Goal: Task Accomplishment & Management: Use online tool/utility

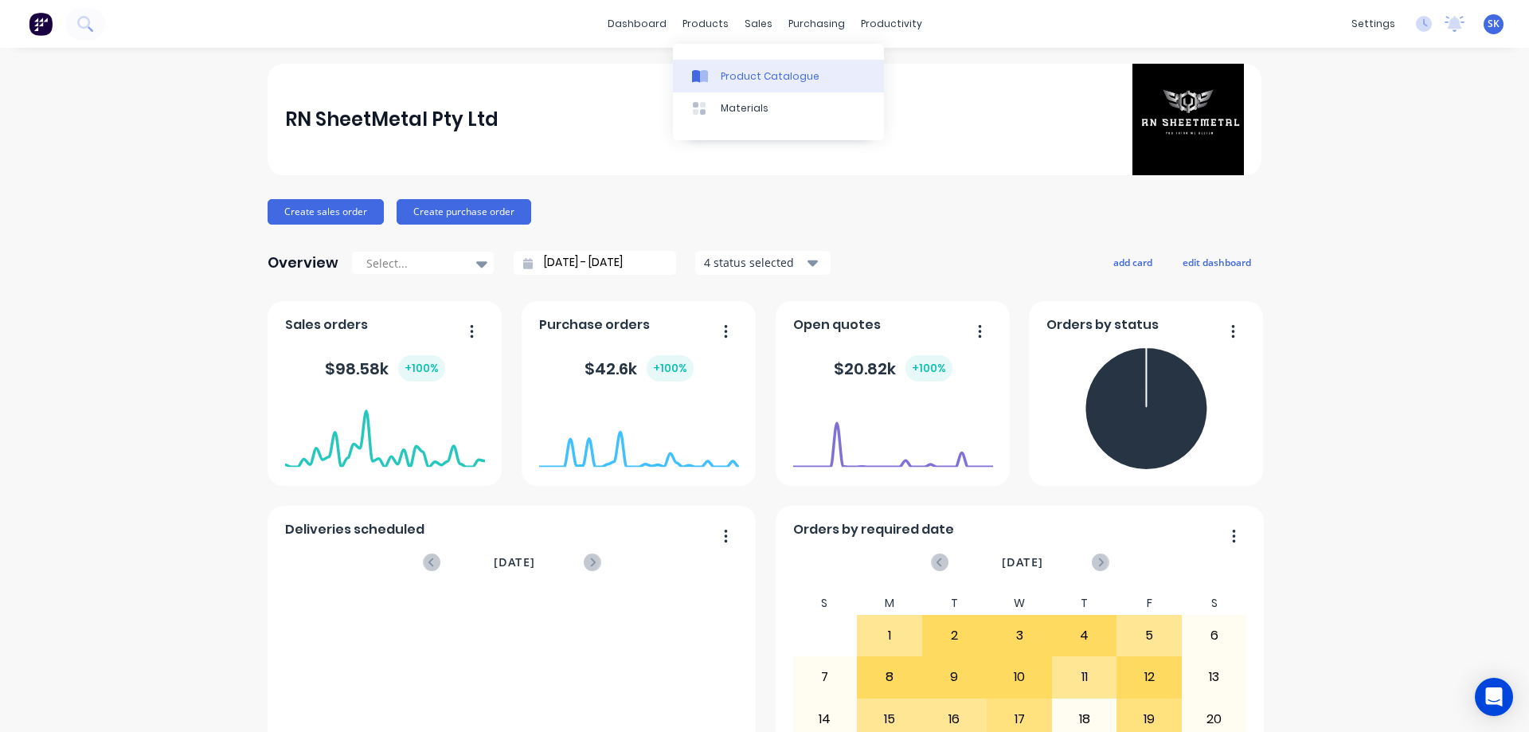
click at [733, 69] on div "Product Catalogue" at bounding box center [770, 76] width 99 height 14
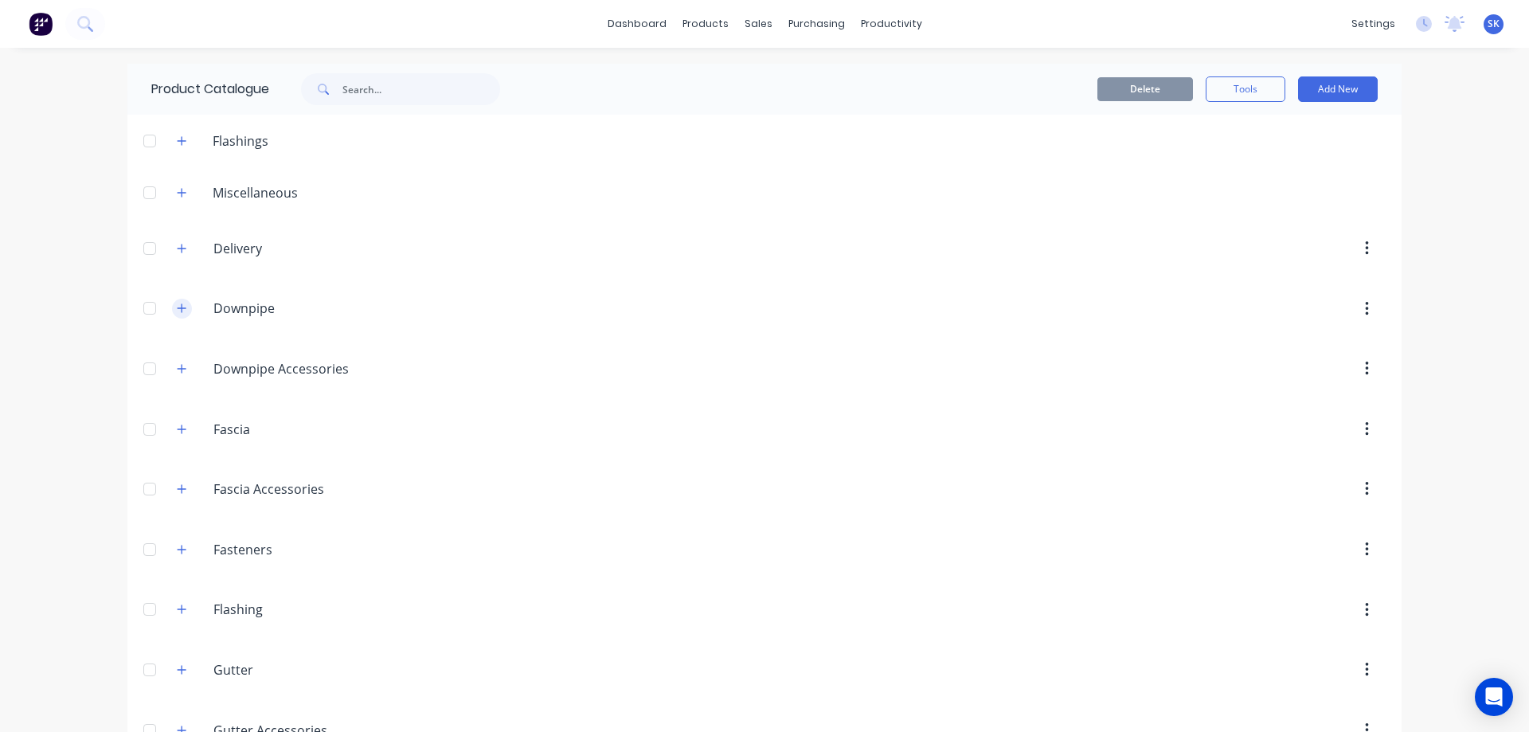
click at [175, 302] on button "button" at bounding box center [182, 309] width 20 height 20
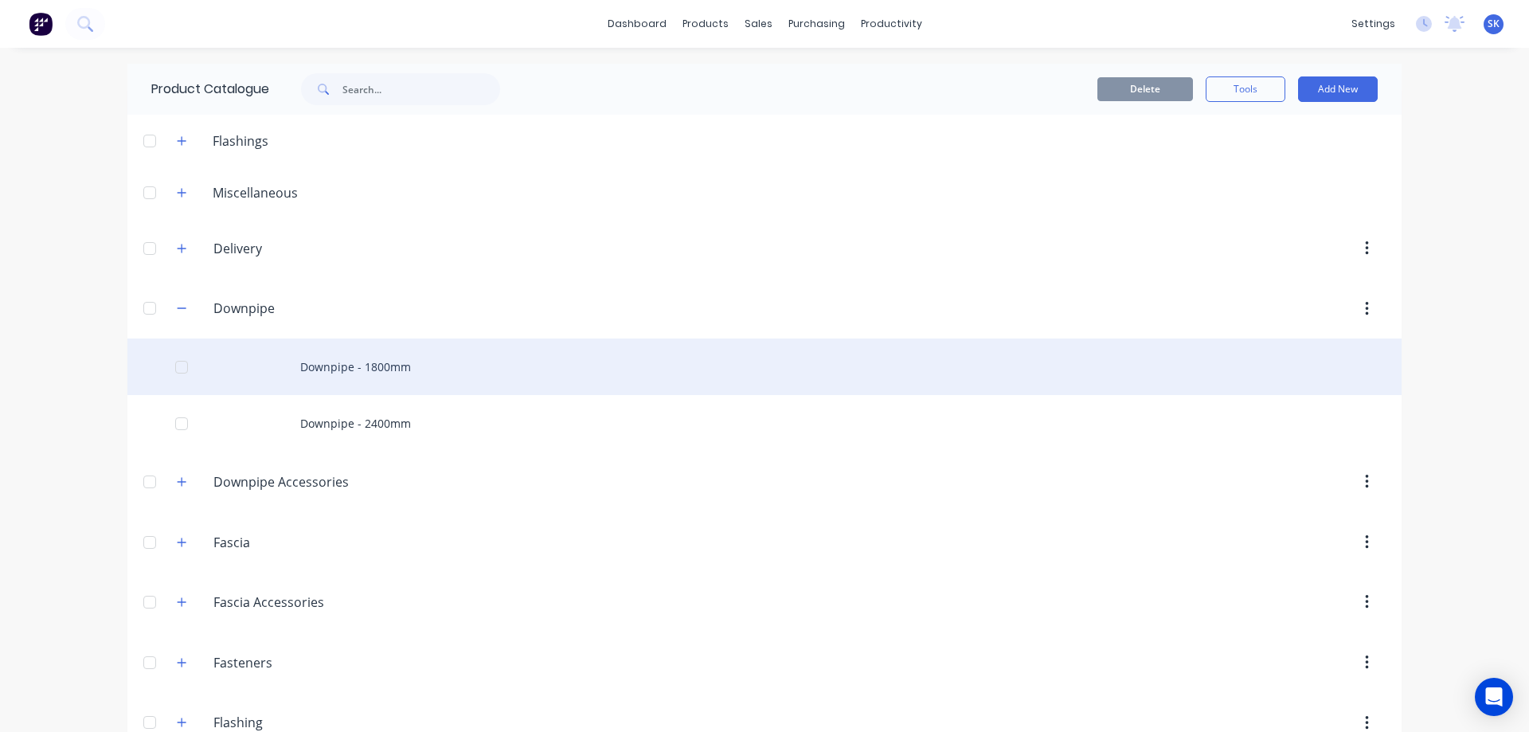
click at [307, 372] on div "Downpipe - 1800mm" at bounding box center [764, 367] width 1274 height 57
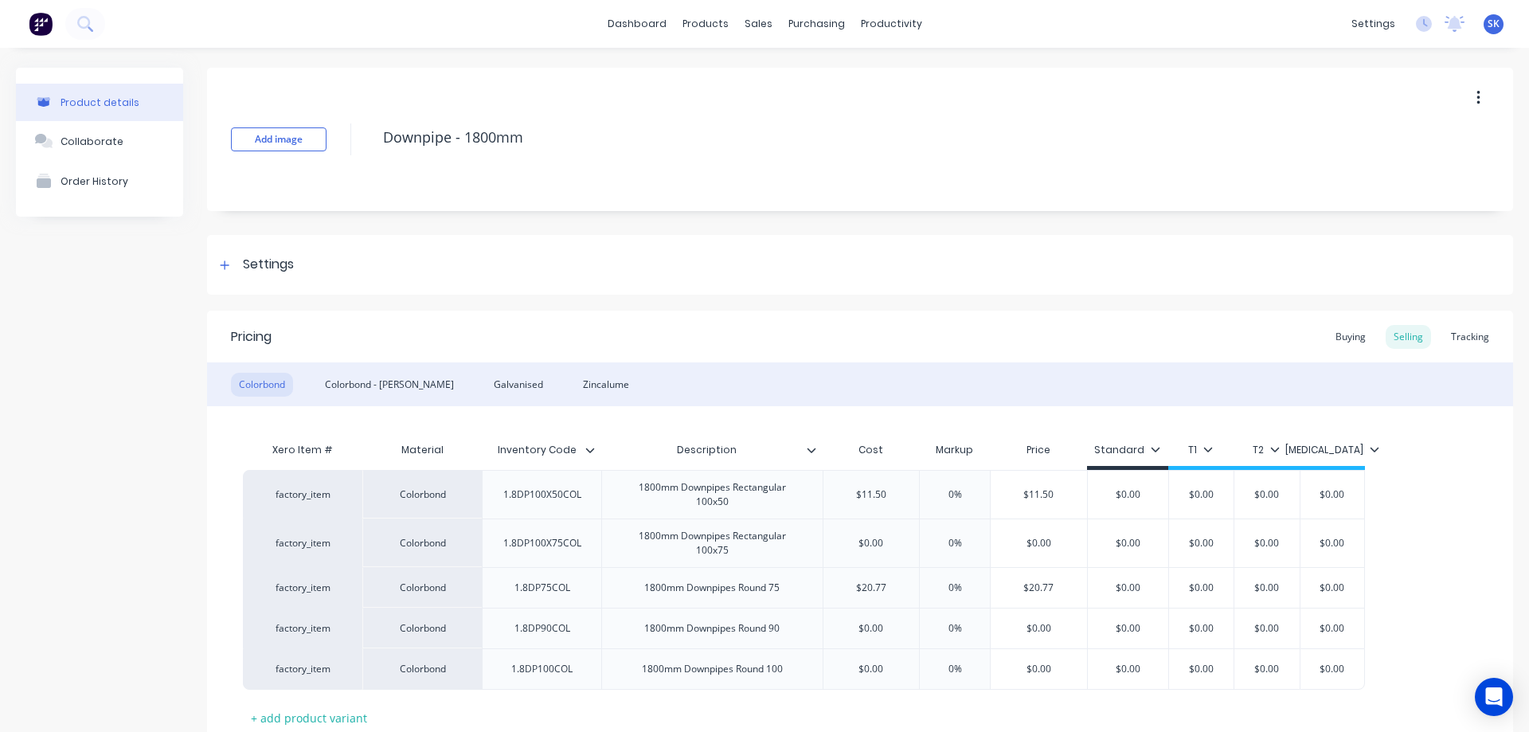
scroll to position [80, 0]
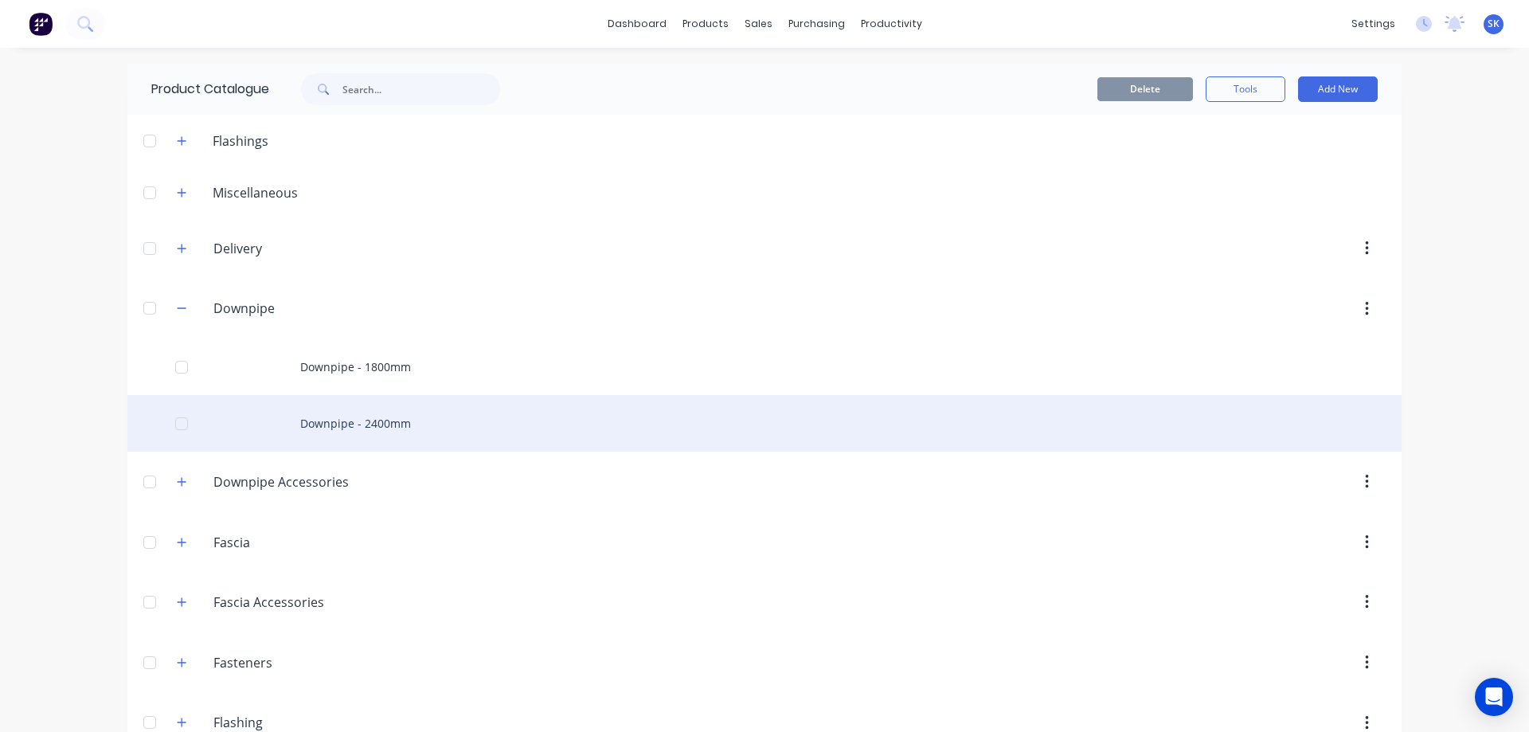
click at [399, 436] on div "Downpipe - 2400mm" at bounding box center [764, 423] width 1274 height 57
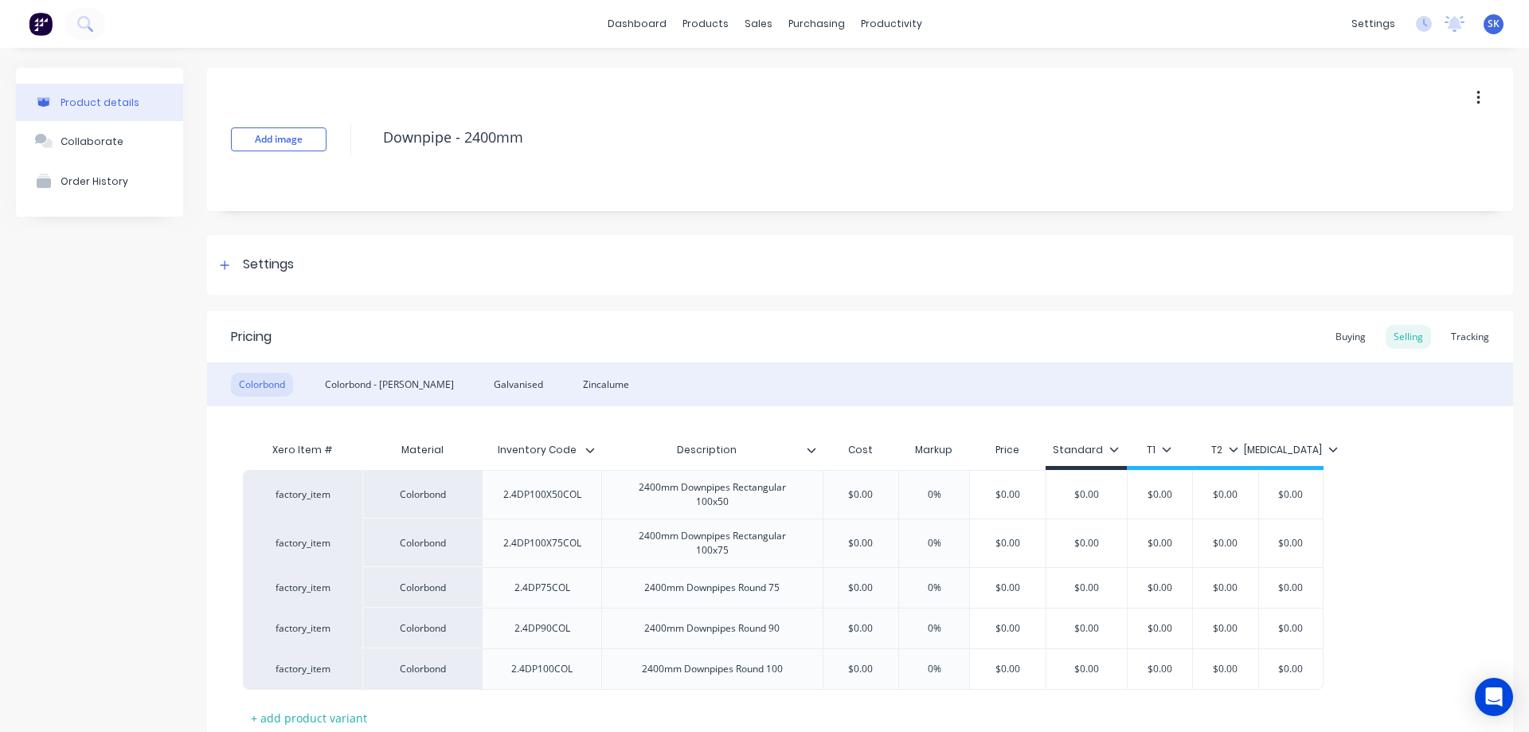
type textarea "x"
click at [33, 22] on img at bounding box center [41, 24] width 24 height 24
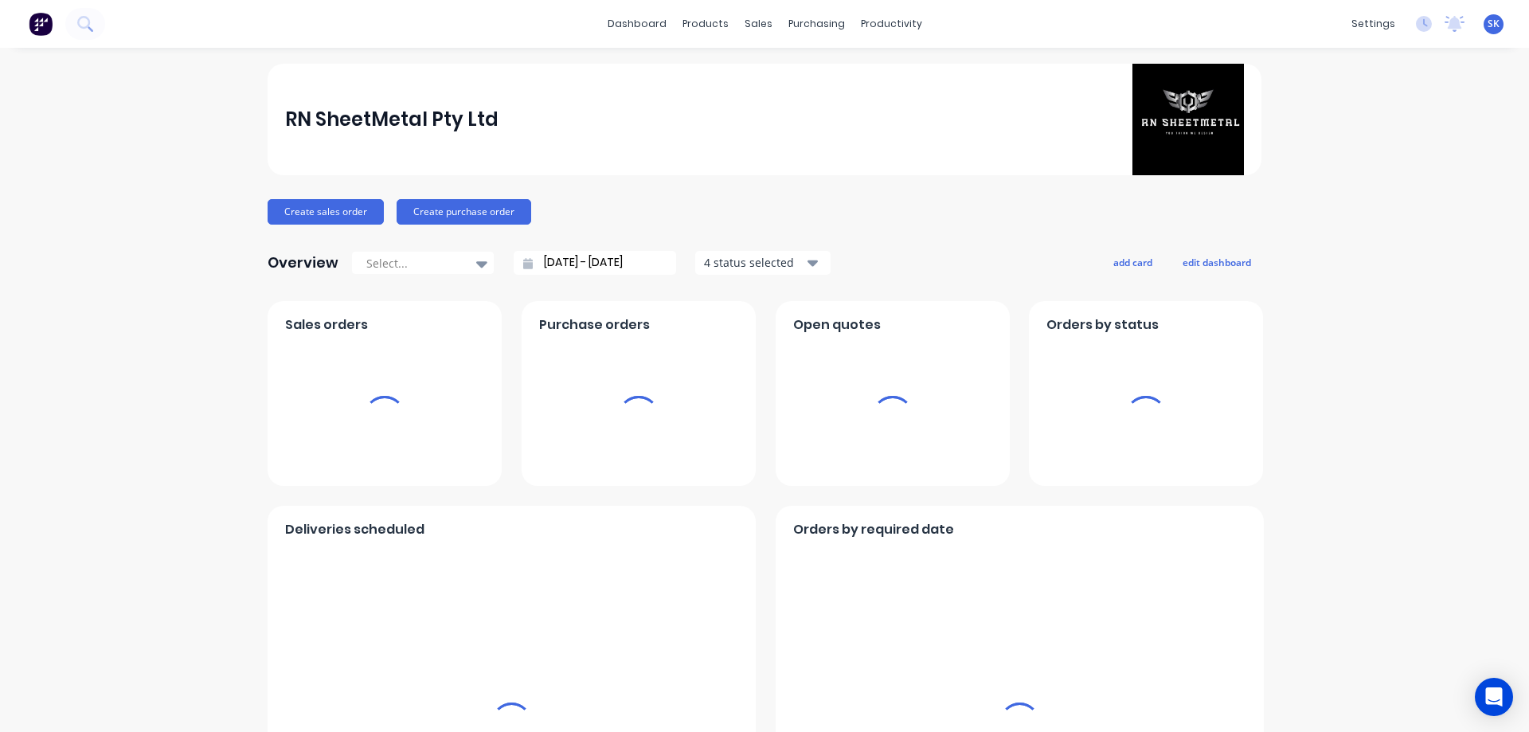
click at [575, 263] on input "[DATE] - [DATE]" at bounding box center [601, 263] width 137 height 24
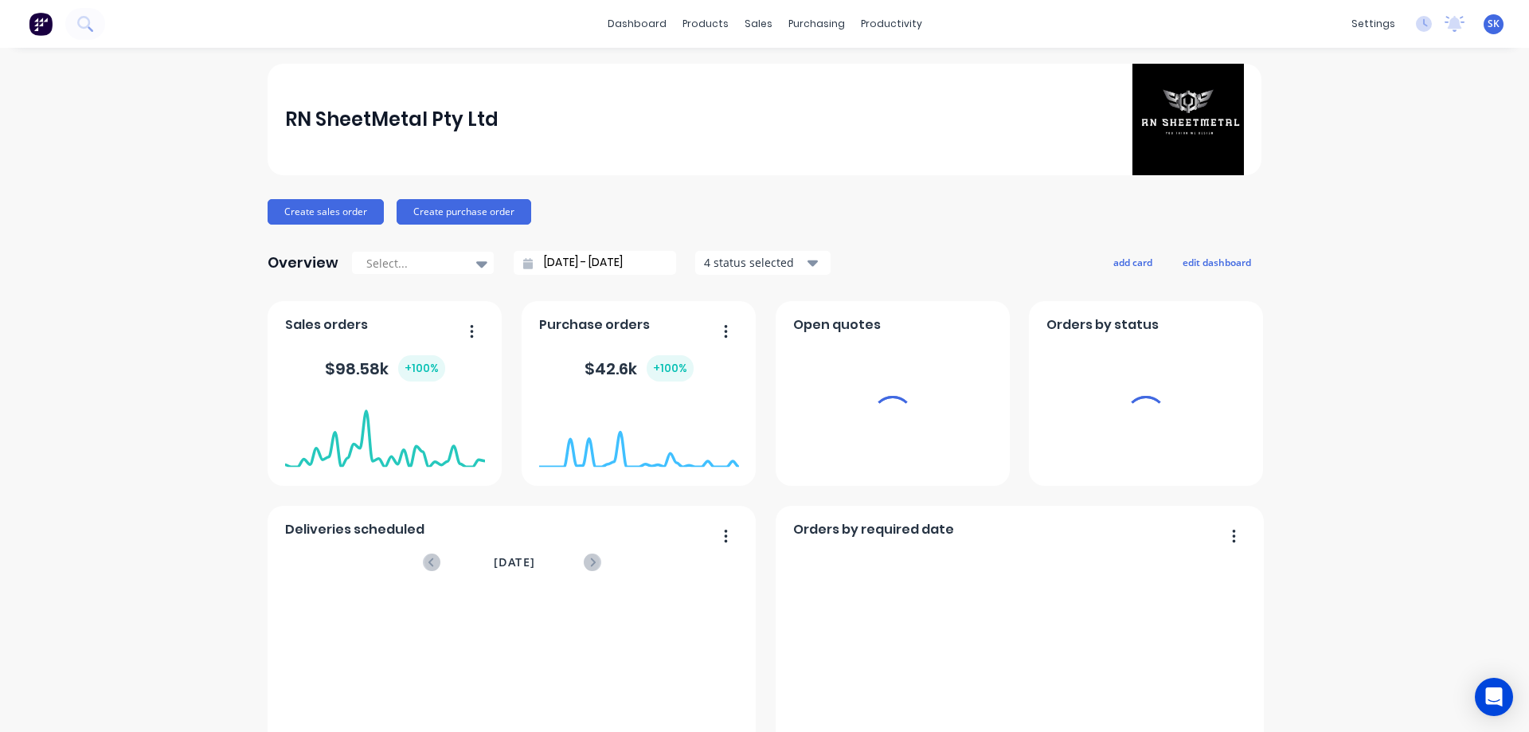
click at [563, 260] on input "[DATE] - [DATE]" at bounding box center [601, 263] width 137 height 24
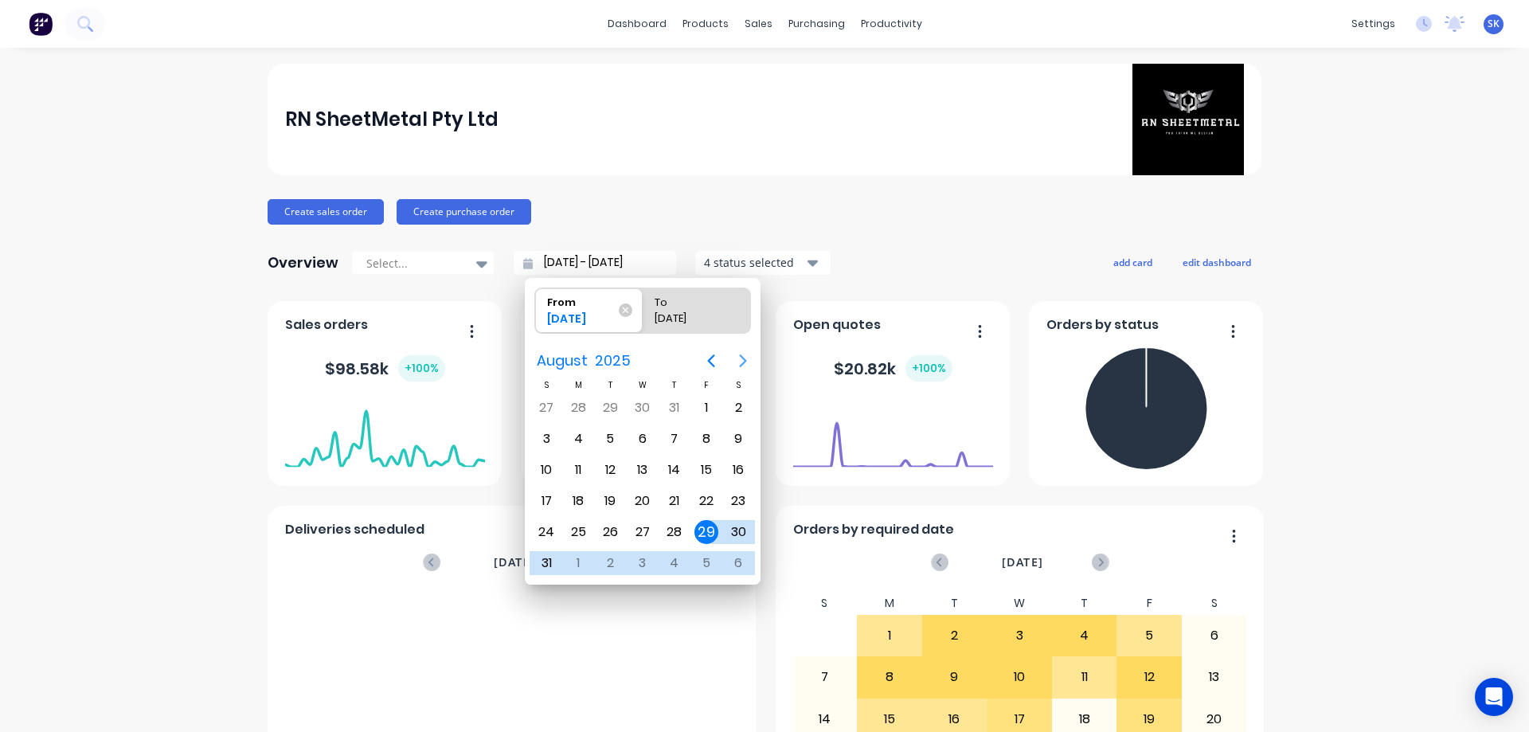
click at [747, 361] on icon "Next page" at bounding box center [743, 360] width 19 height 19
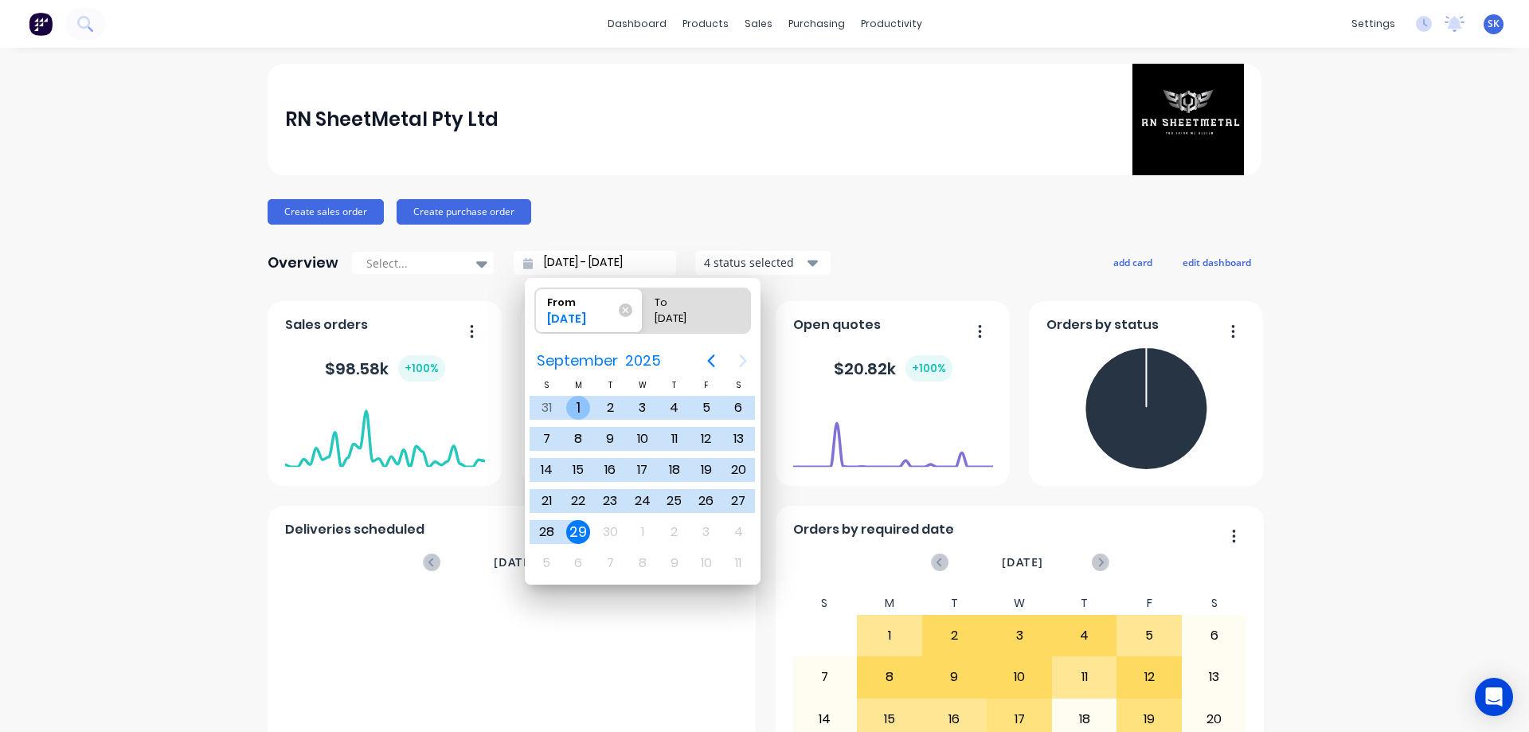
click at [573, 401] on div "1" at bounding box center [578, 408] width 24 height 24
type input "[DATE] - [DATE]"
radio input "false"
radio input "true"
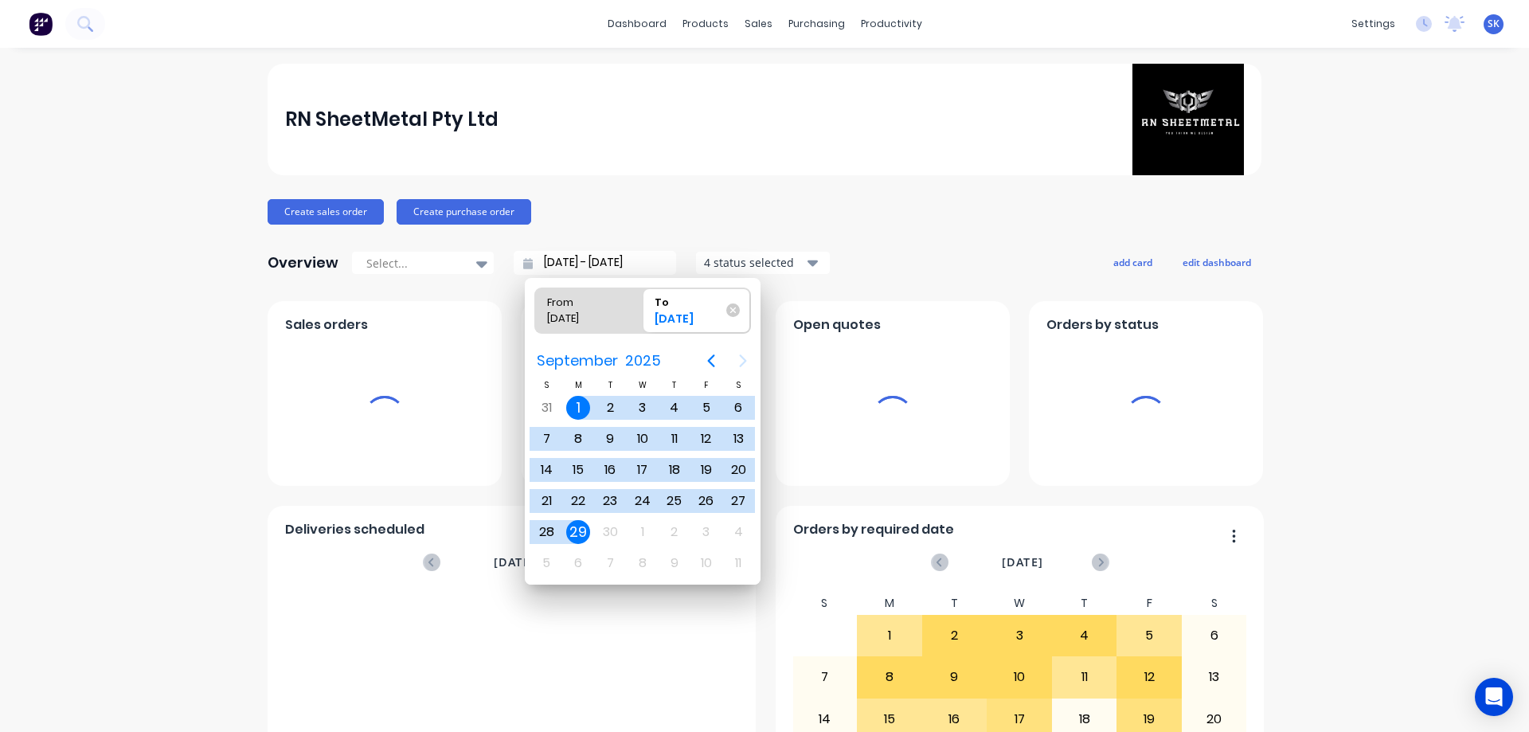
click at [720, 263] on div "4 status selected" at bounding box center [754, 262] width 100 height 17
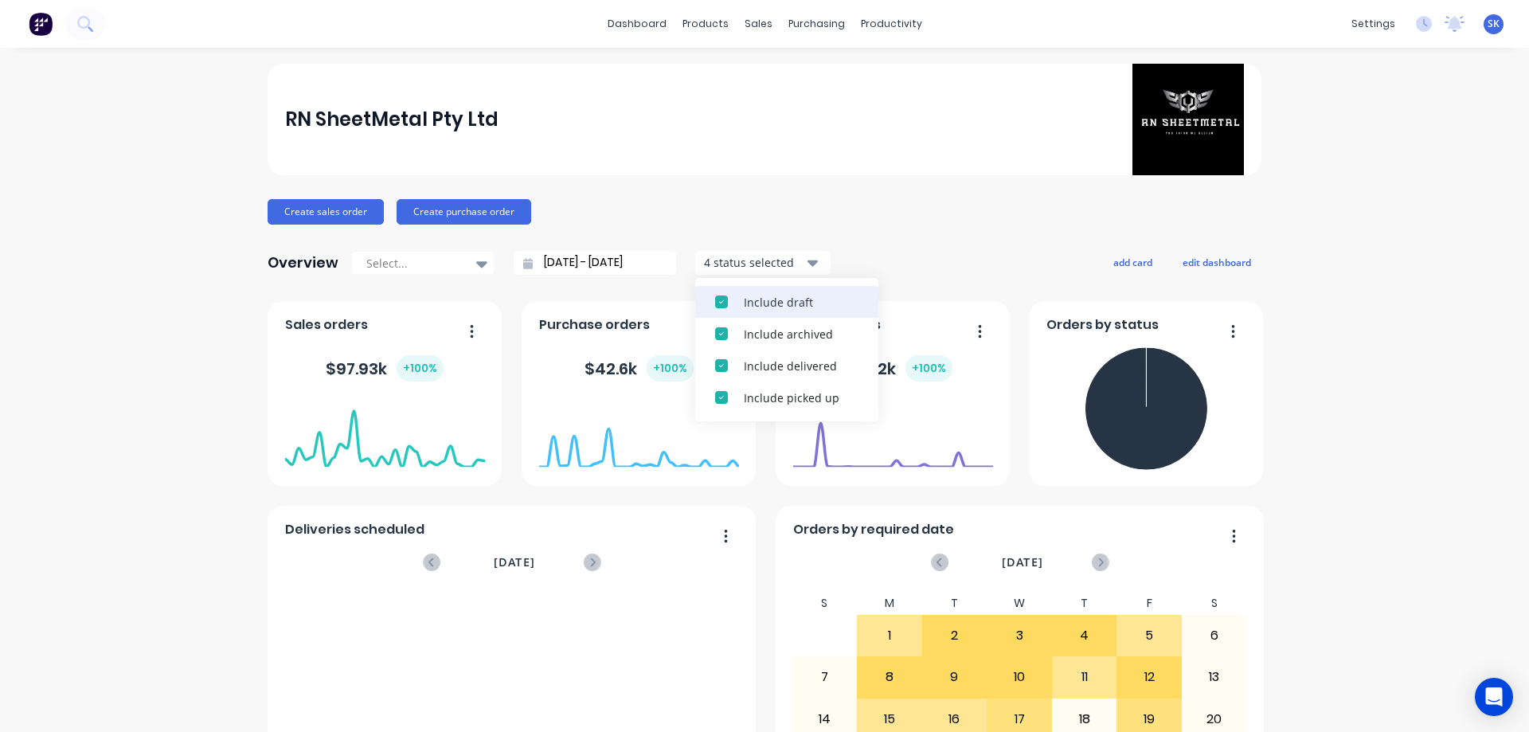
click at [733, 311] on button "Include draft" at bounding box center [786, 302] width 183 height 32
click at [734, 310] on button "Include archived" at bounding box center [786, 302] width 183 height 32
click at [888, 250] on div "Overview Select... [DATE] - [DATE] 2 status selected Include delivered Include …" at bounding box center [765, 263] width 994 height 32
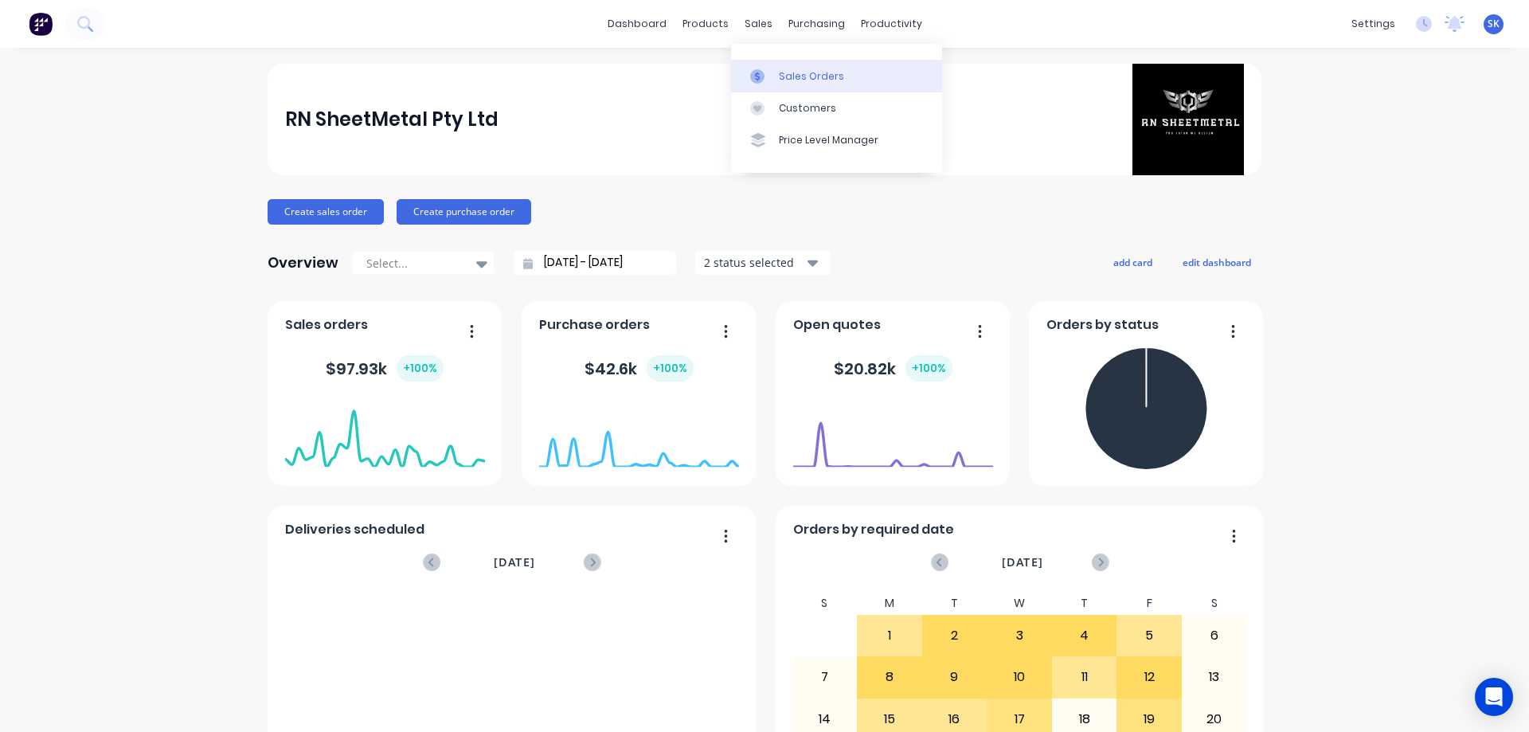
click at [777, 71] on link "Sales Orders" at bounding box center [836, 76] width 211 height 32
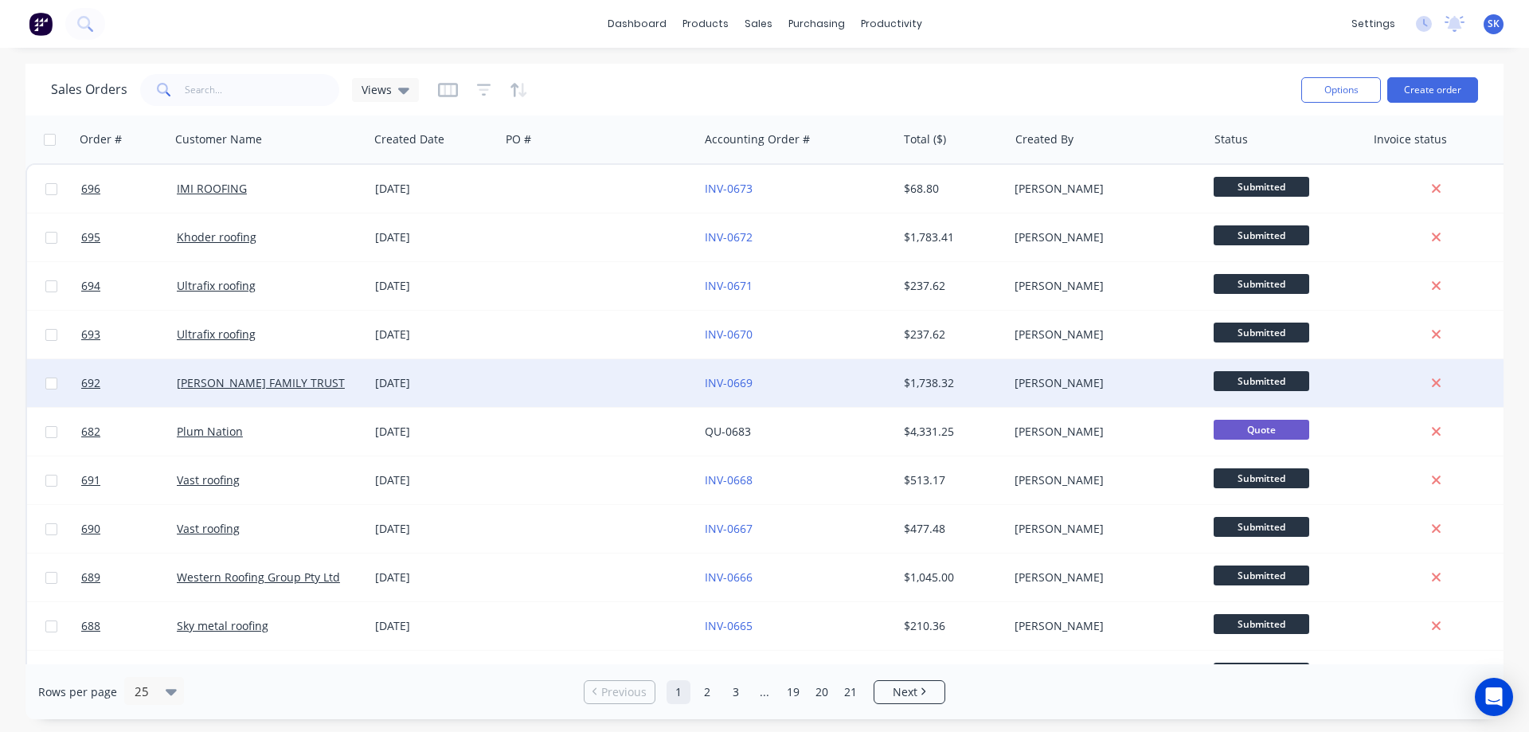
click at [403, 374] on div "[DATE]" at bounding box center [434, 383] width 131 height 48
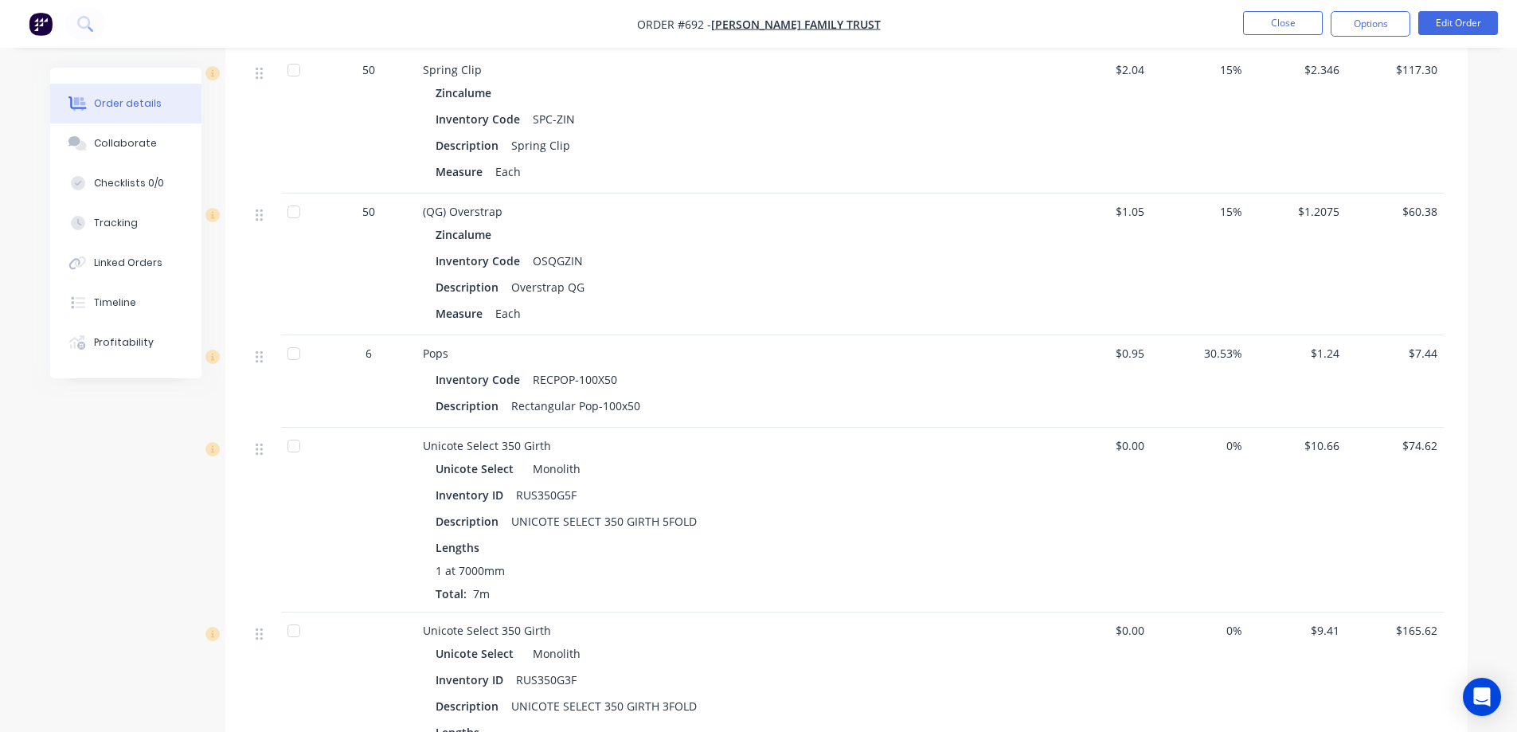
scroll to position [2079, 0]
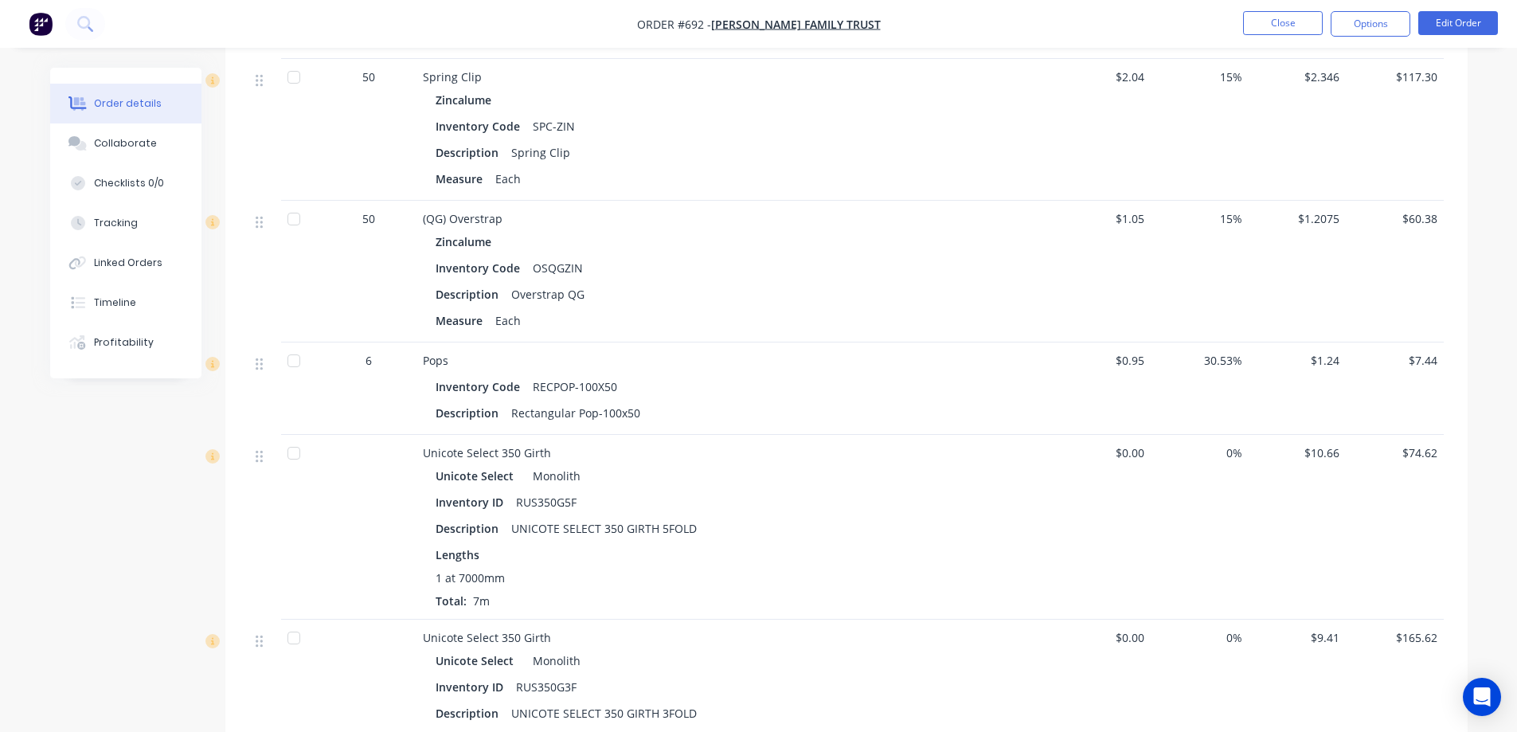
click at [50, 16] on img "button" at bounding box center [41, 24] width 24 height 24
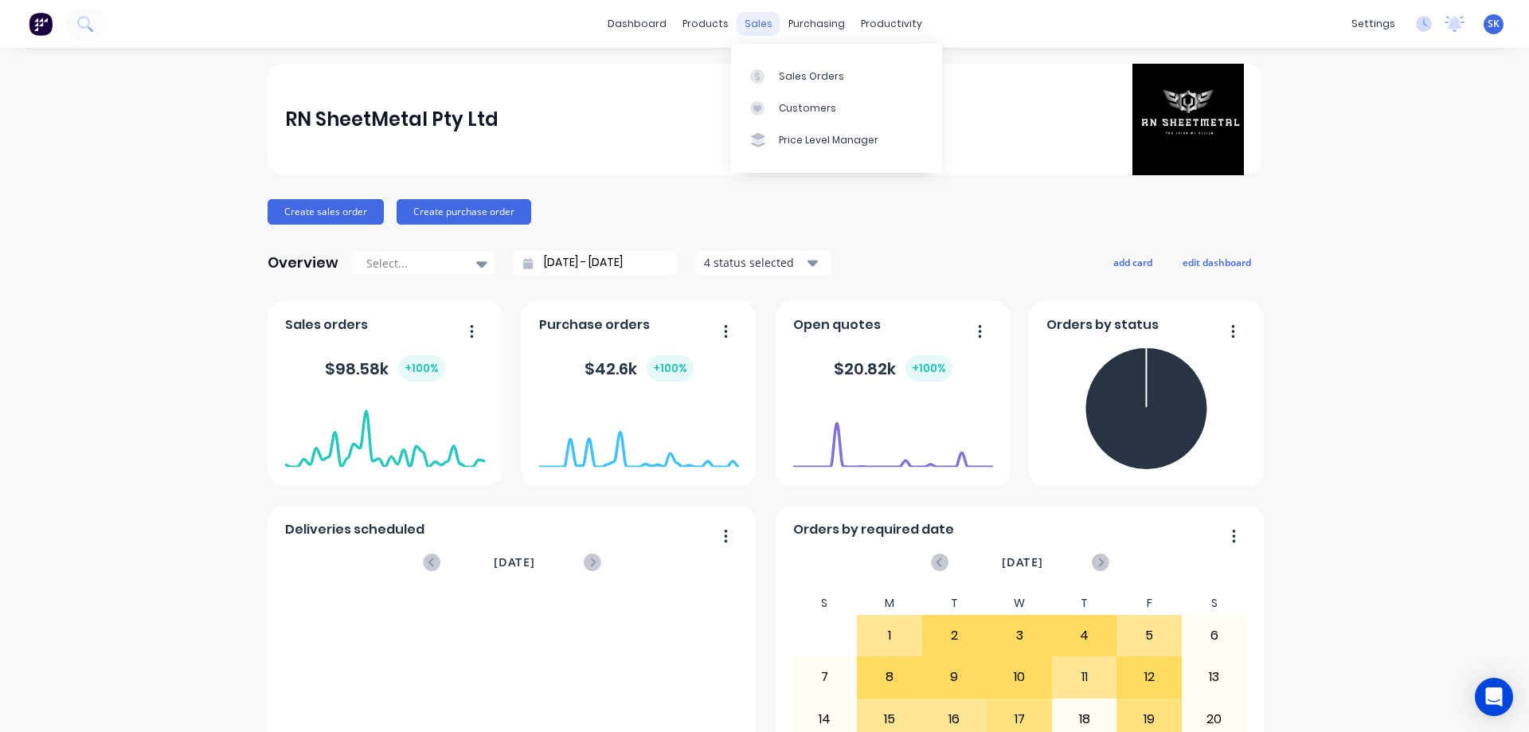
click at [751, 22] on div "sales" at bounding box center [759, 24] width 44 height 24
click at [784, 67] on link "Sales Orders" at bounding box center [836, 76] width 211 height 32
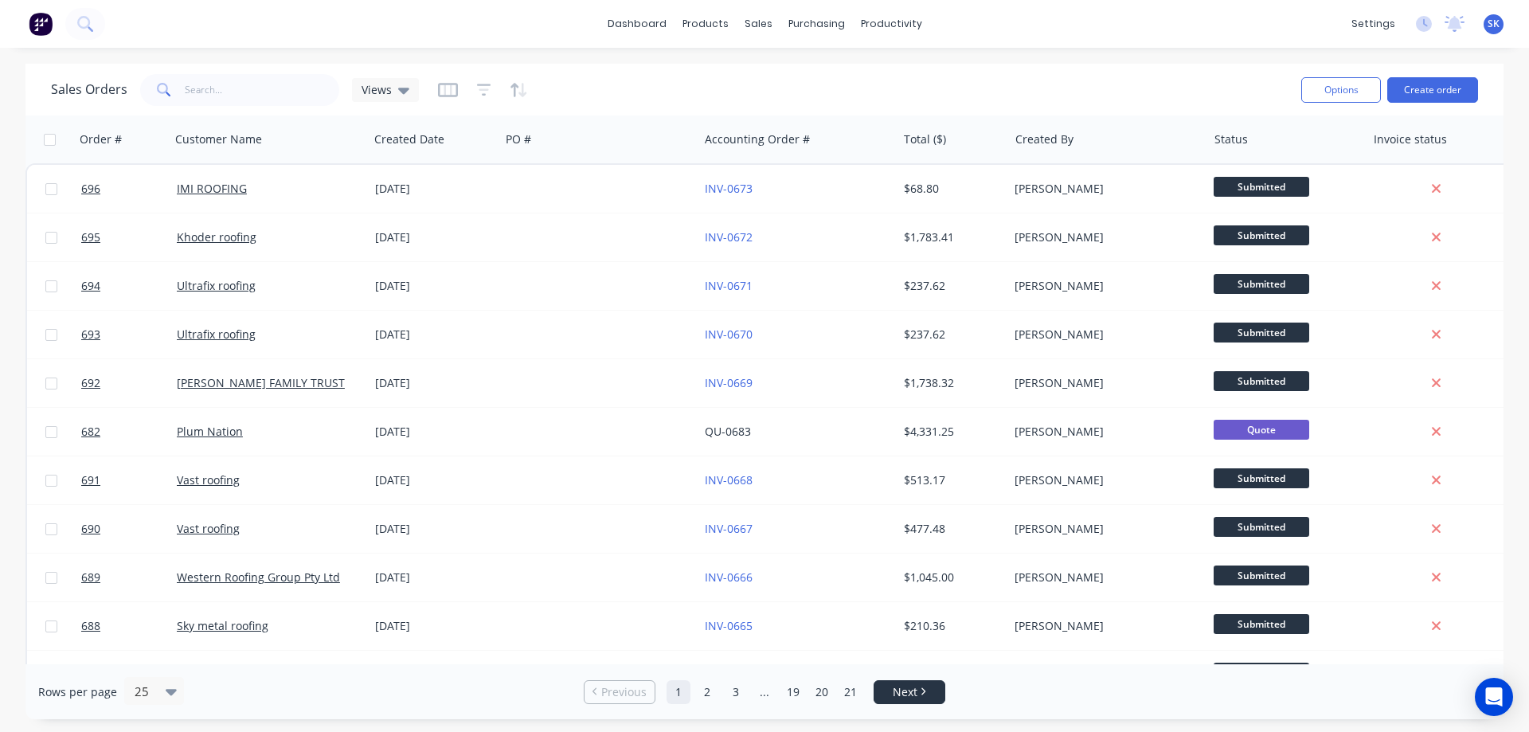
click at [918, 695] on span "Next" at bounding box center [905, 692] width 25 height 16
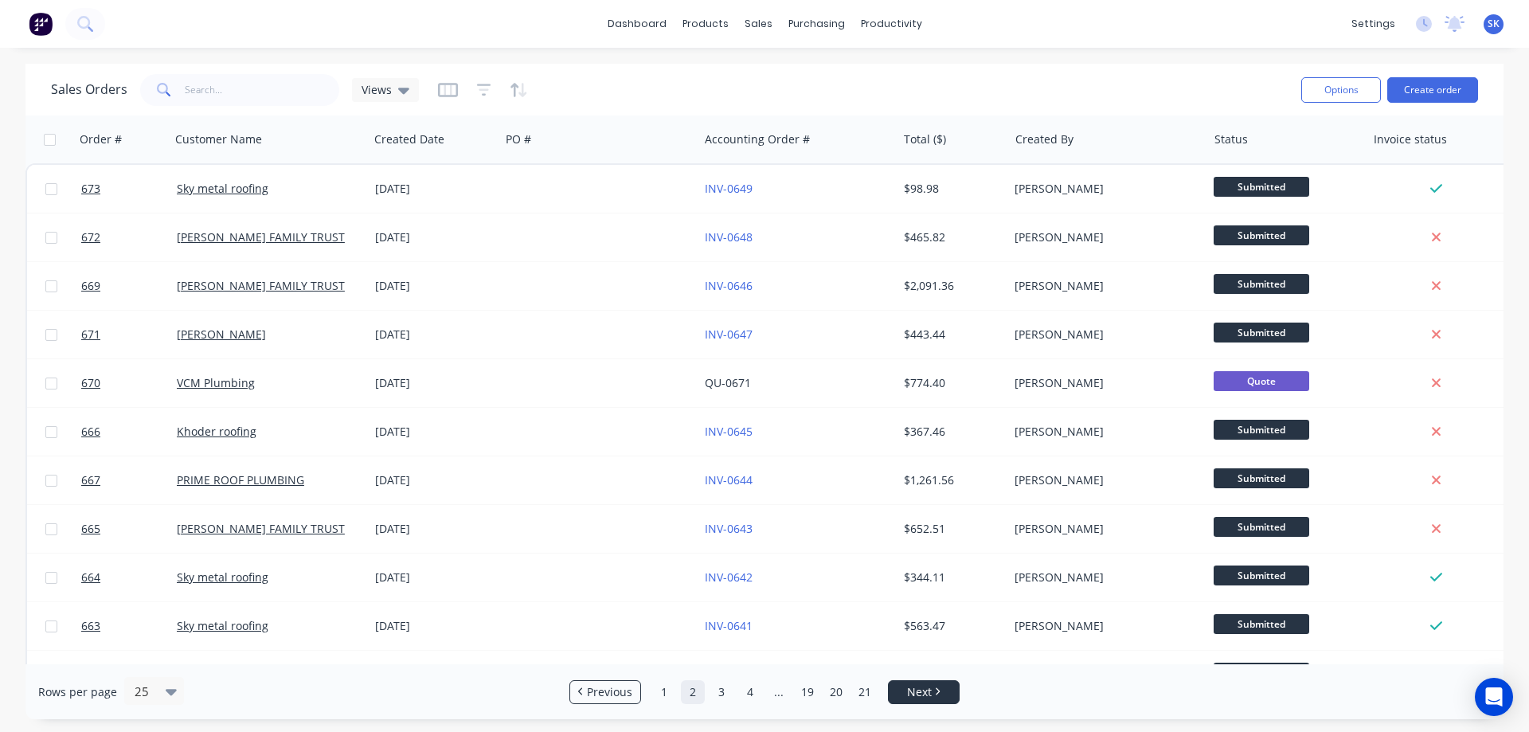
click at [917, 695] on span "Next" at bounding box center [919, 692] width 25 height 16
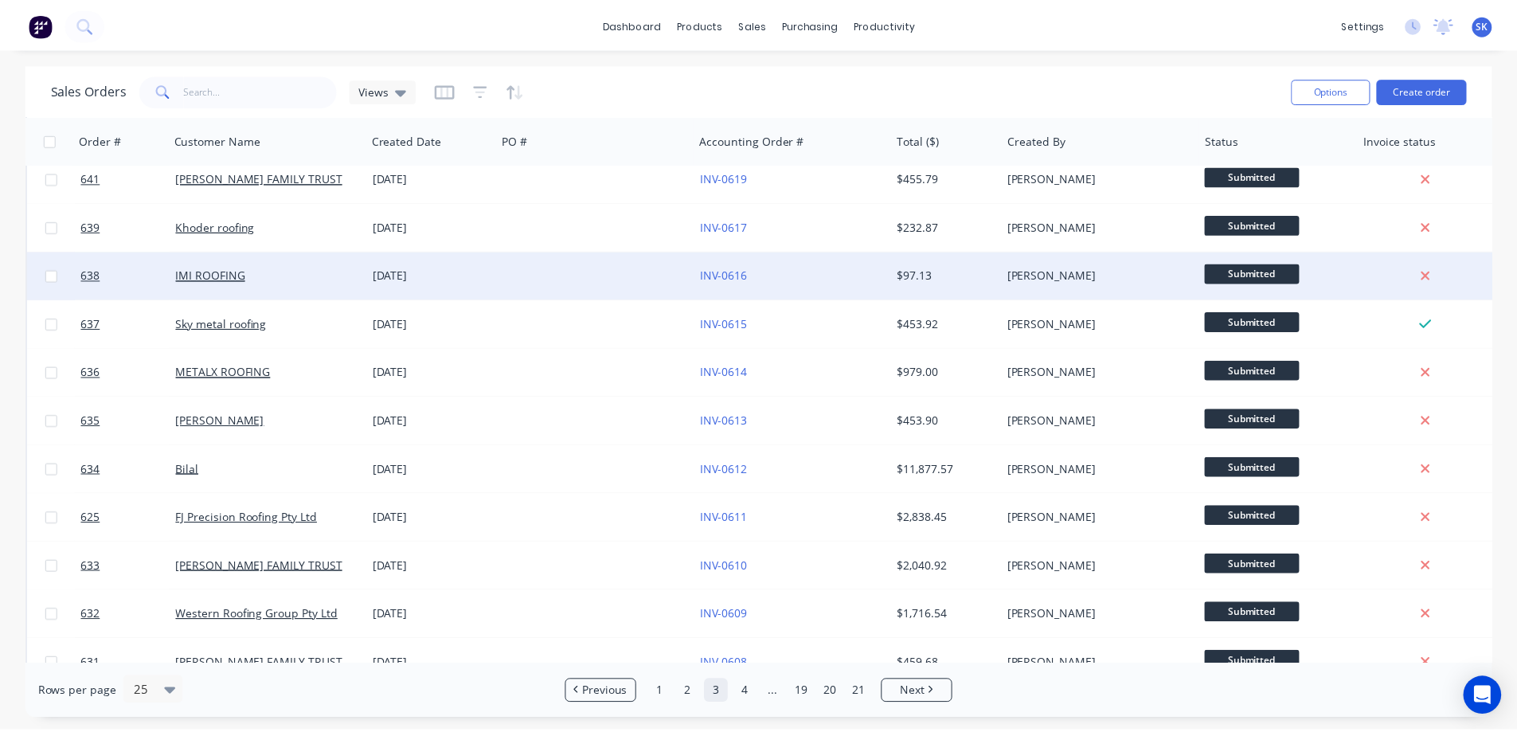
scroll to position [319, 0]
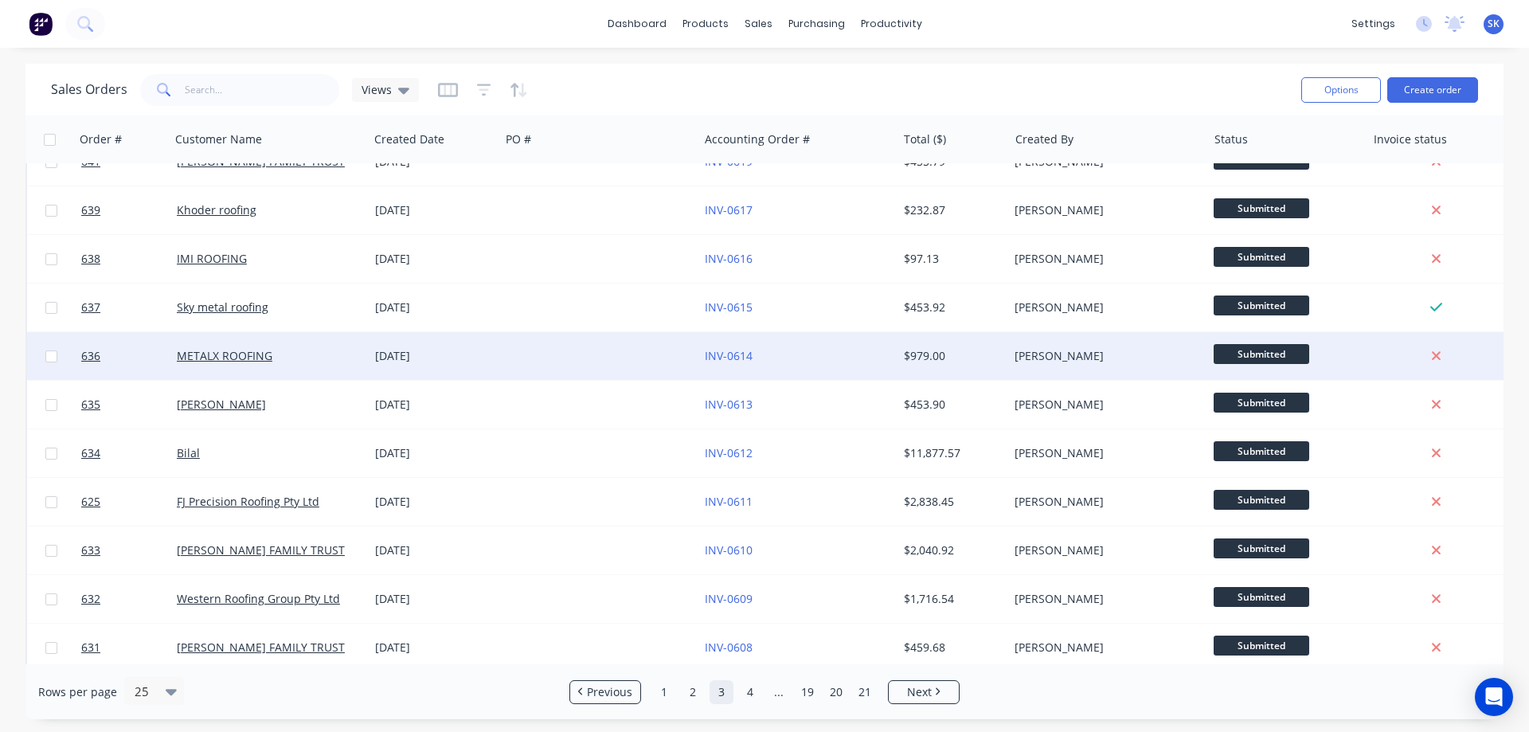
click at [766, 366] on div "INV-0614" at bounding box center [798, 356] width 198 height 48
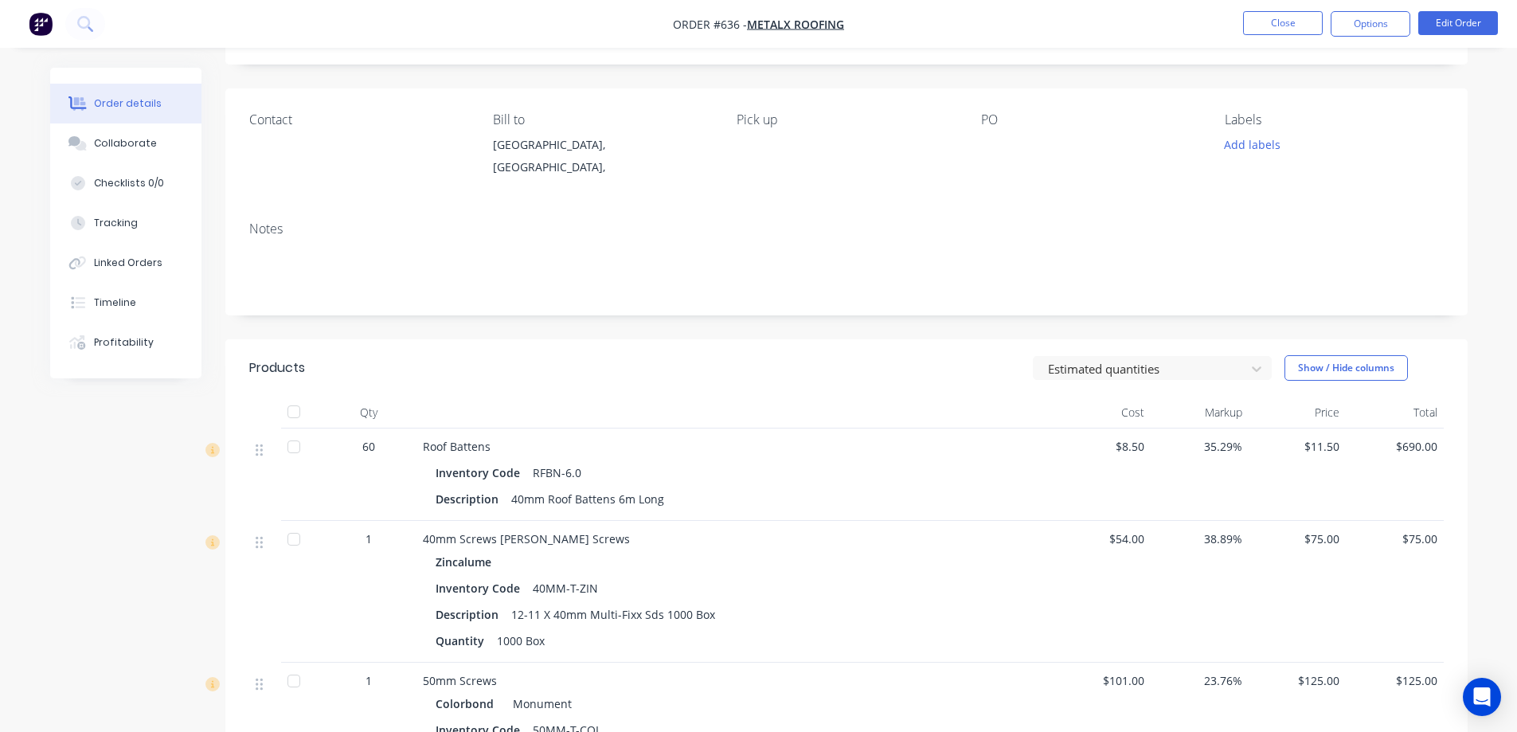
scroll to position [80, 0]
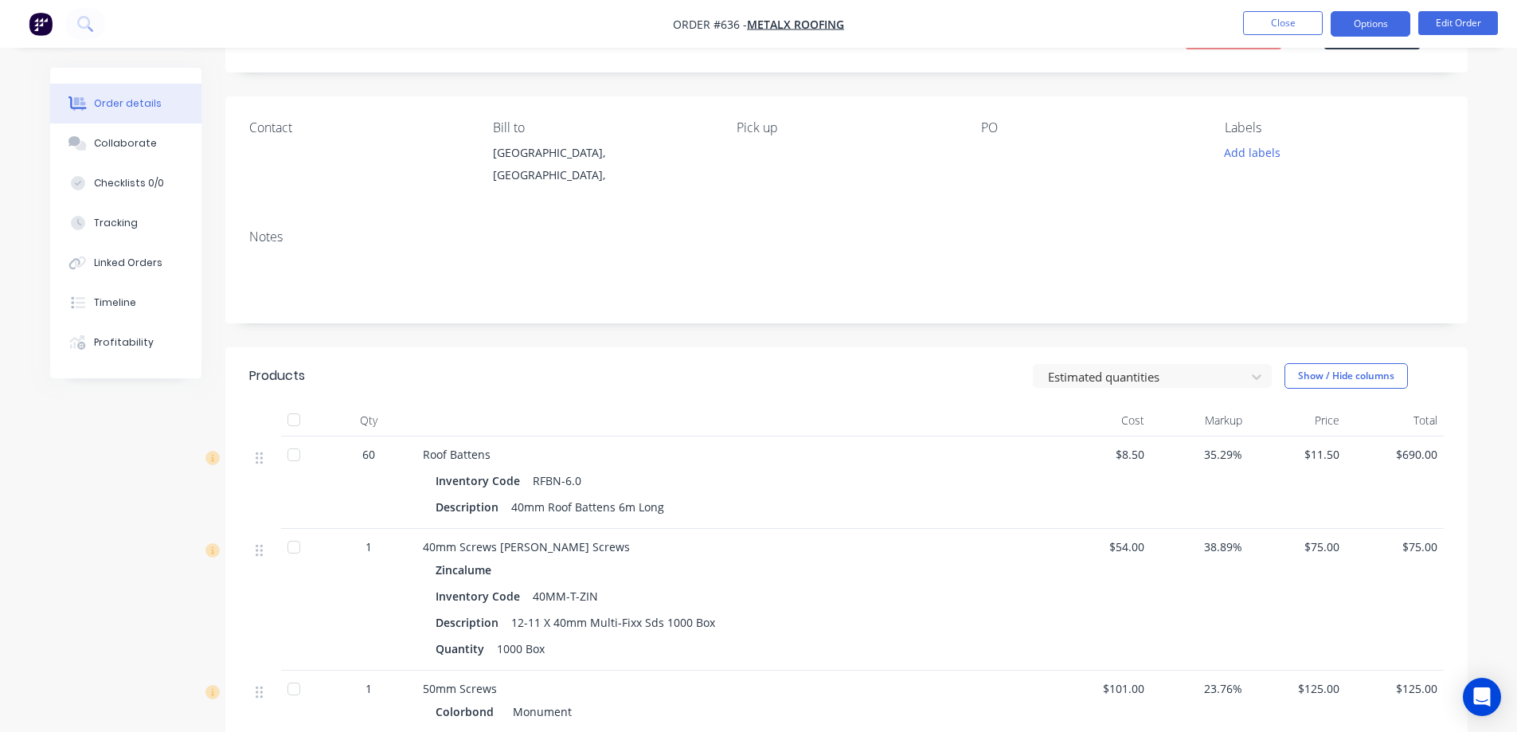
click at [1372, 20] on button "Options" at bounding box center [1371, 23] width 80 height 25
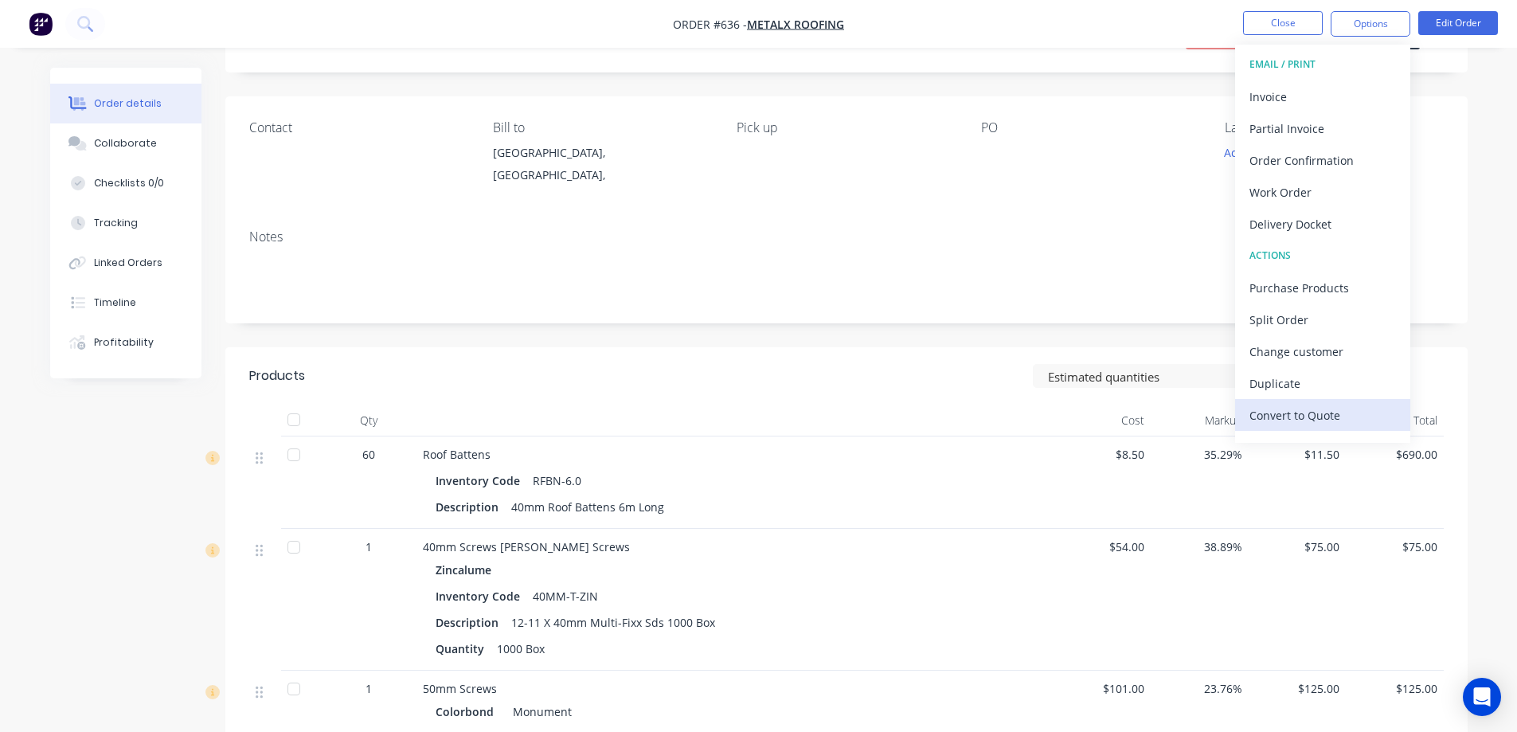
click at [1288, 415] on div "Convert to Quote" at bounding box center [1323, 415] width 147 height 23
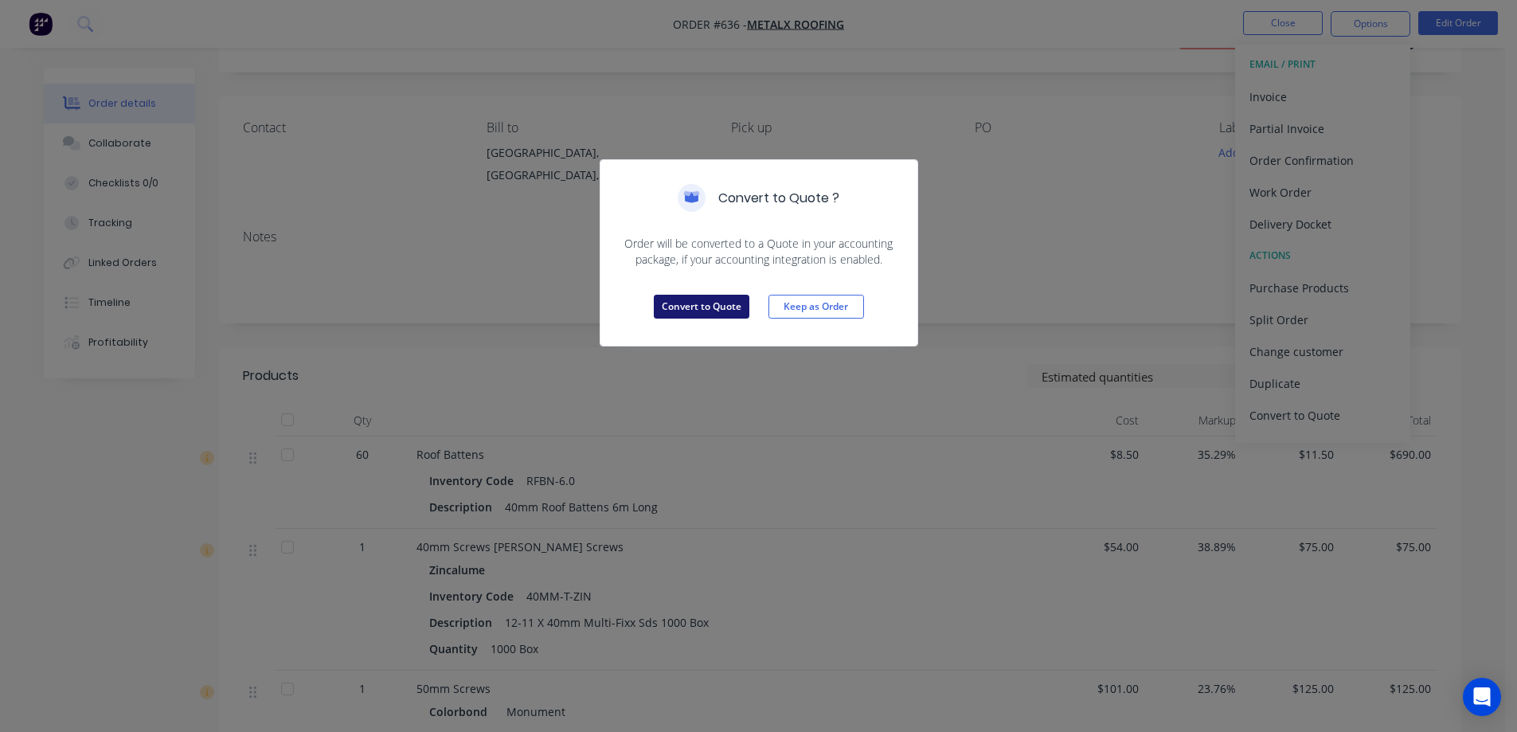
click at [710, 311] on button "Convert to Quote" at bounding box center [702, 307] width 96 height 24
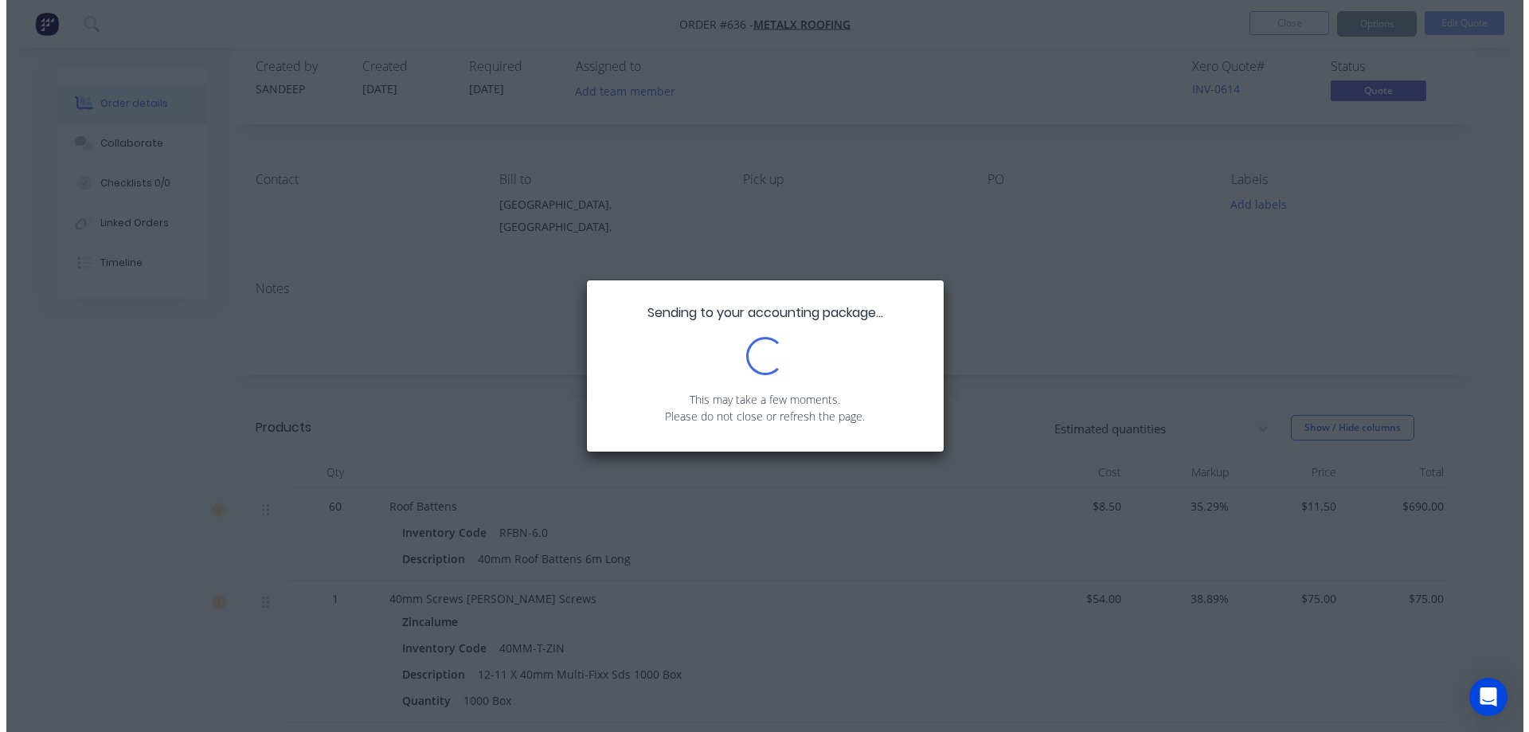
scroll to position [0, 0]
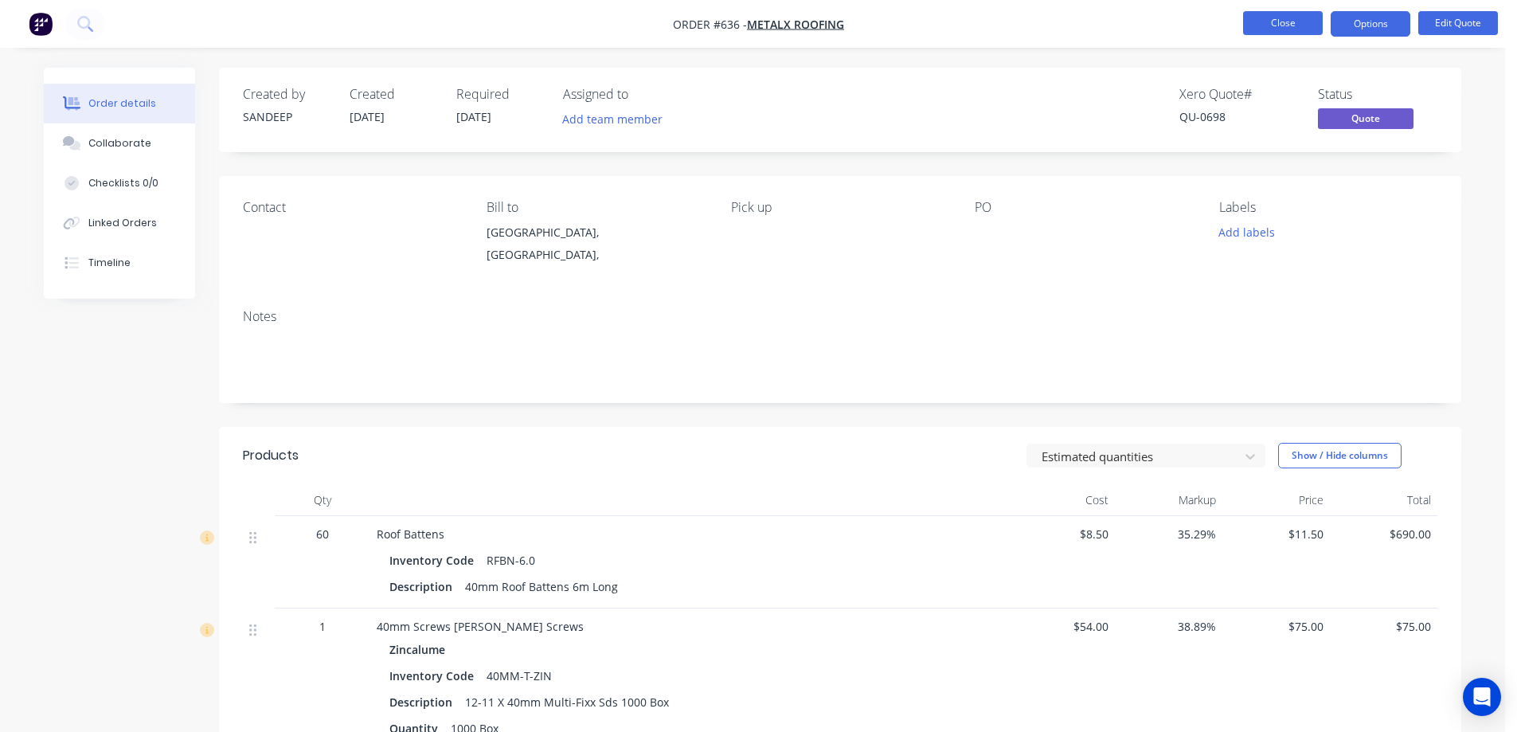
click at [1273, 21] on button "Close" at bounding box center [1283, 23] width 80 height 24
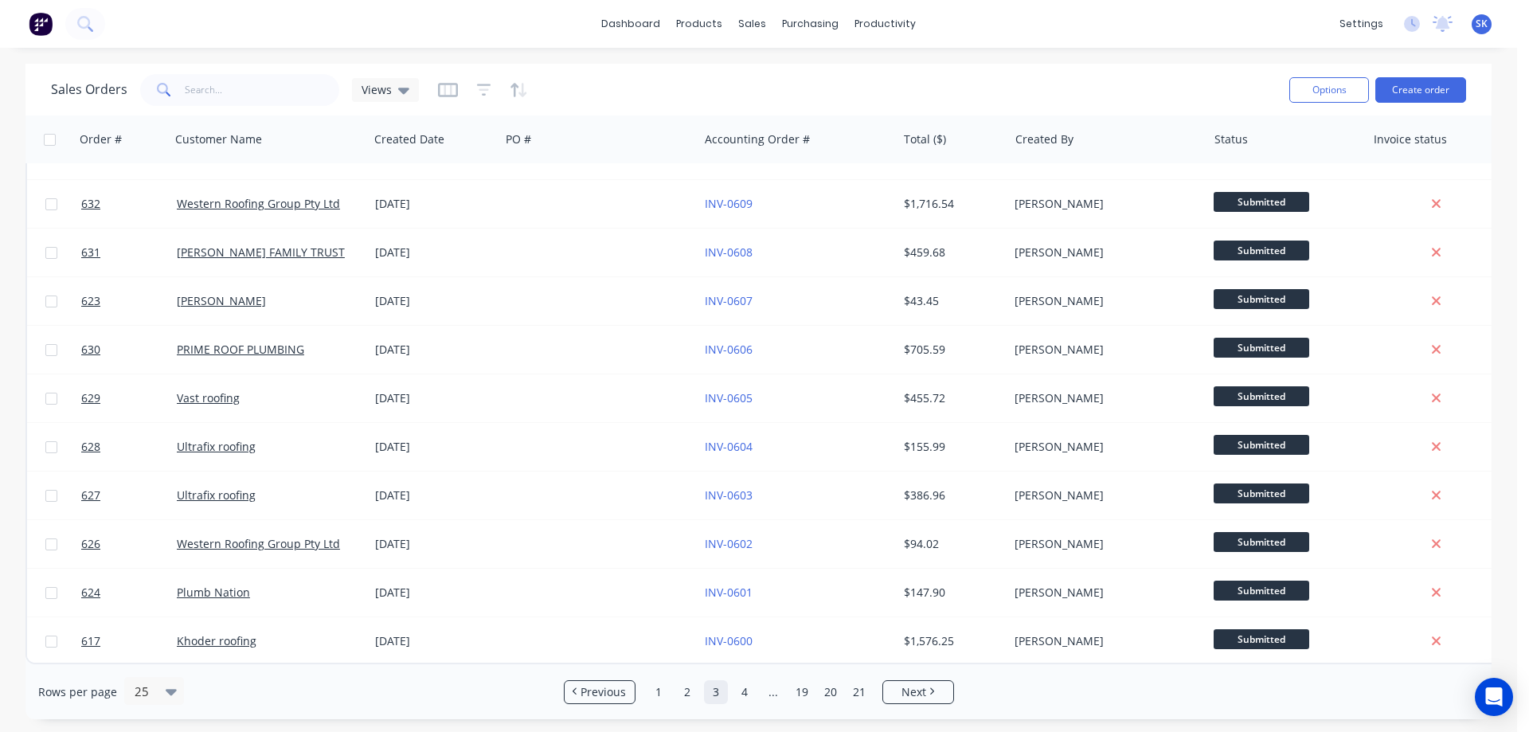
scroll to position [722, 0]
click at [909, 692] on span "Next" at bounding box center [914, 692] width 25 height 16
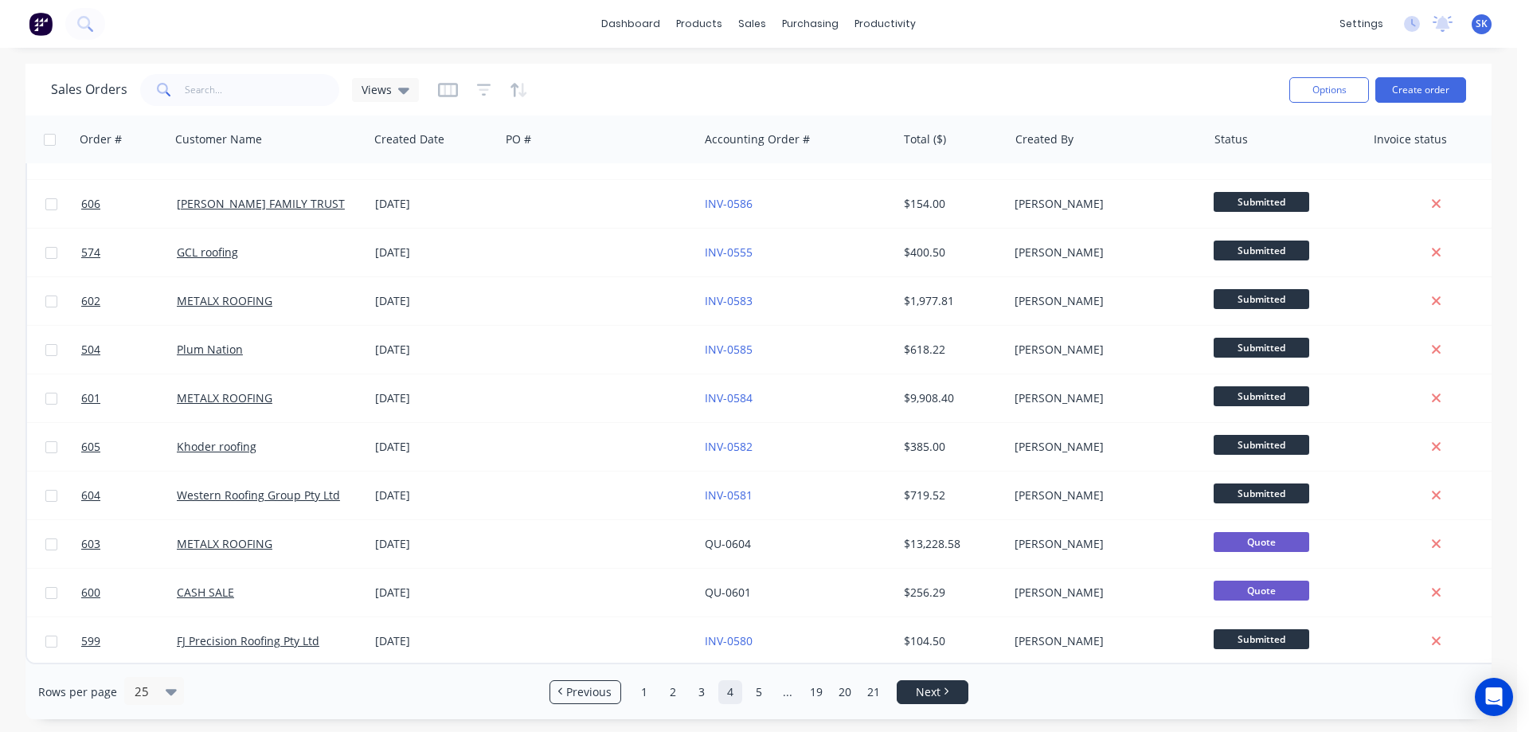
click at [949, 699] on link "Next" at bounding box center [933, 692] width 70 height 16
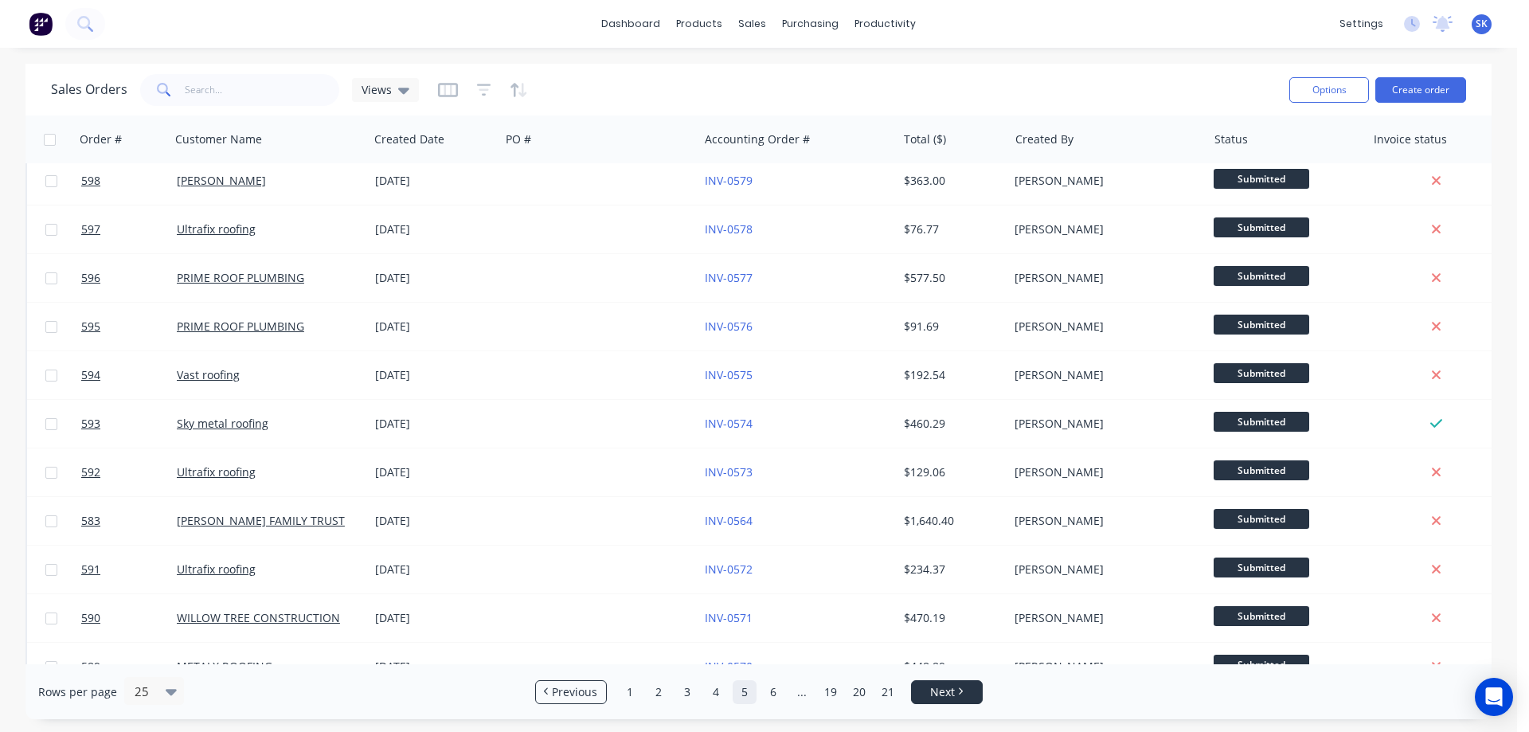
scroll to position [0, 0]
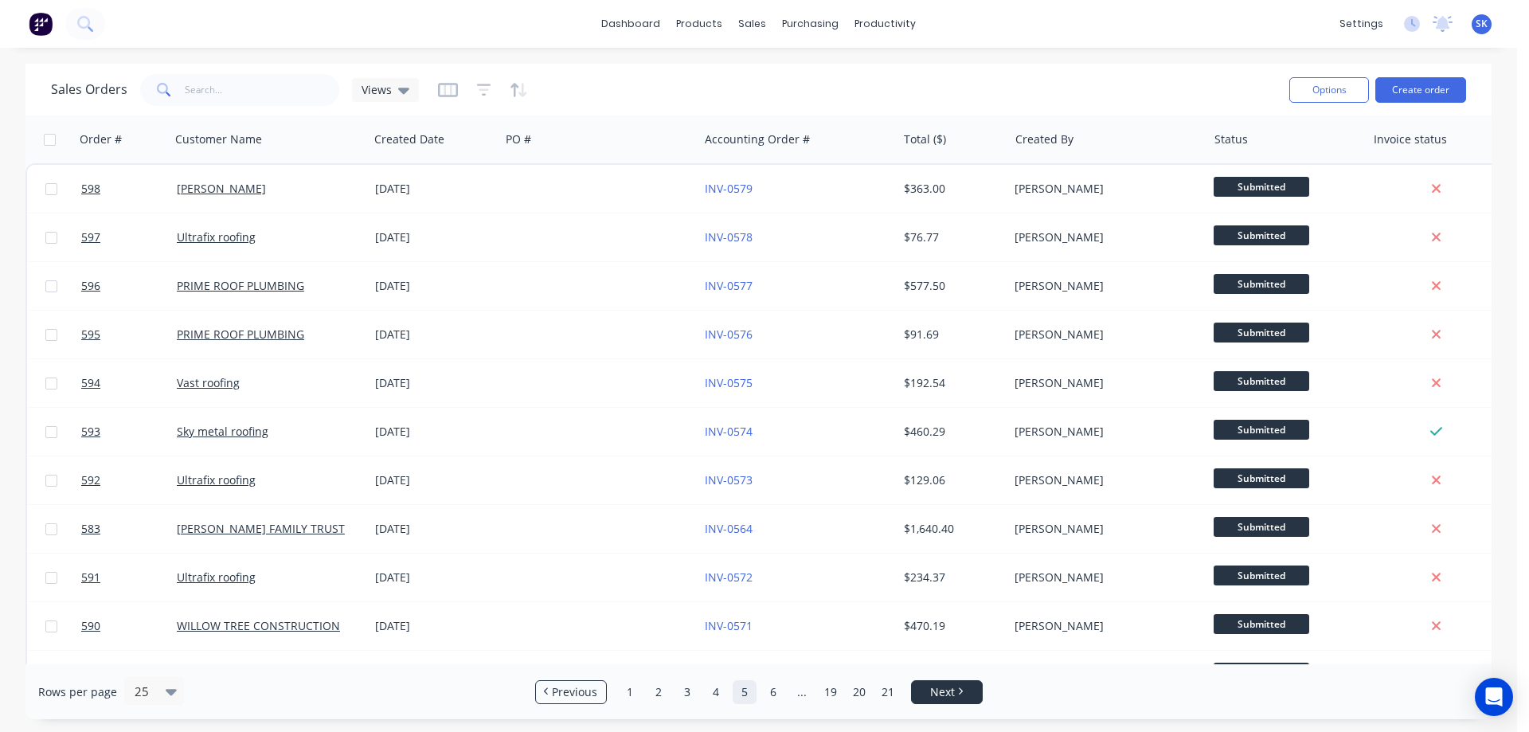
click at [949, 699] on span "Next" at bounding box center [942, 692] width 25 height 16
click at [728, 694] on link "5" at bounding box center [730, 692] width 24 height 24
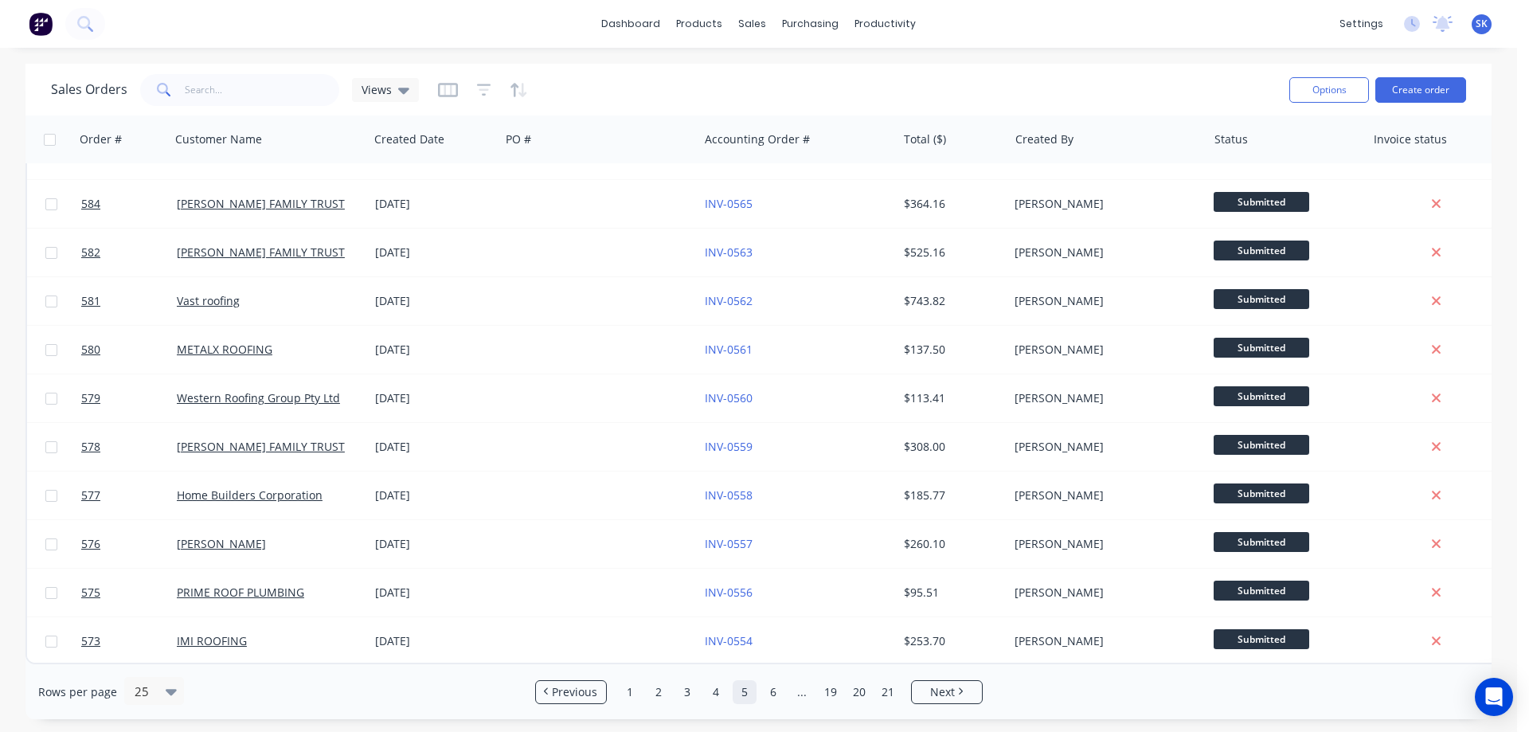
scroll to position [722, 0]
click at [923, 689] on link "Next" at bounding box center [947, 692] width 70 height 16
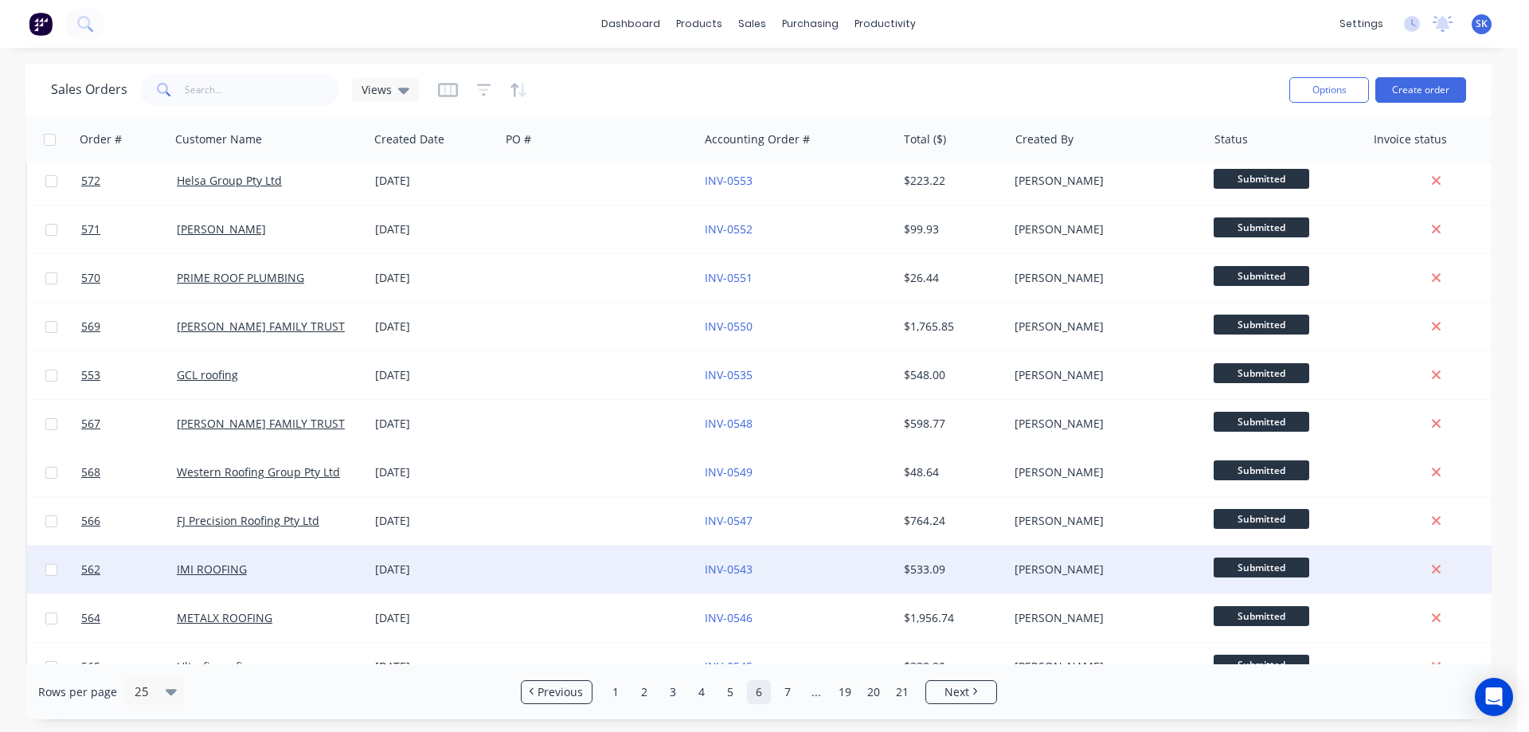
scroll to position [0, 0]
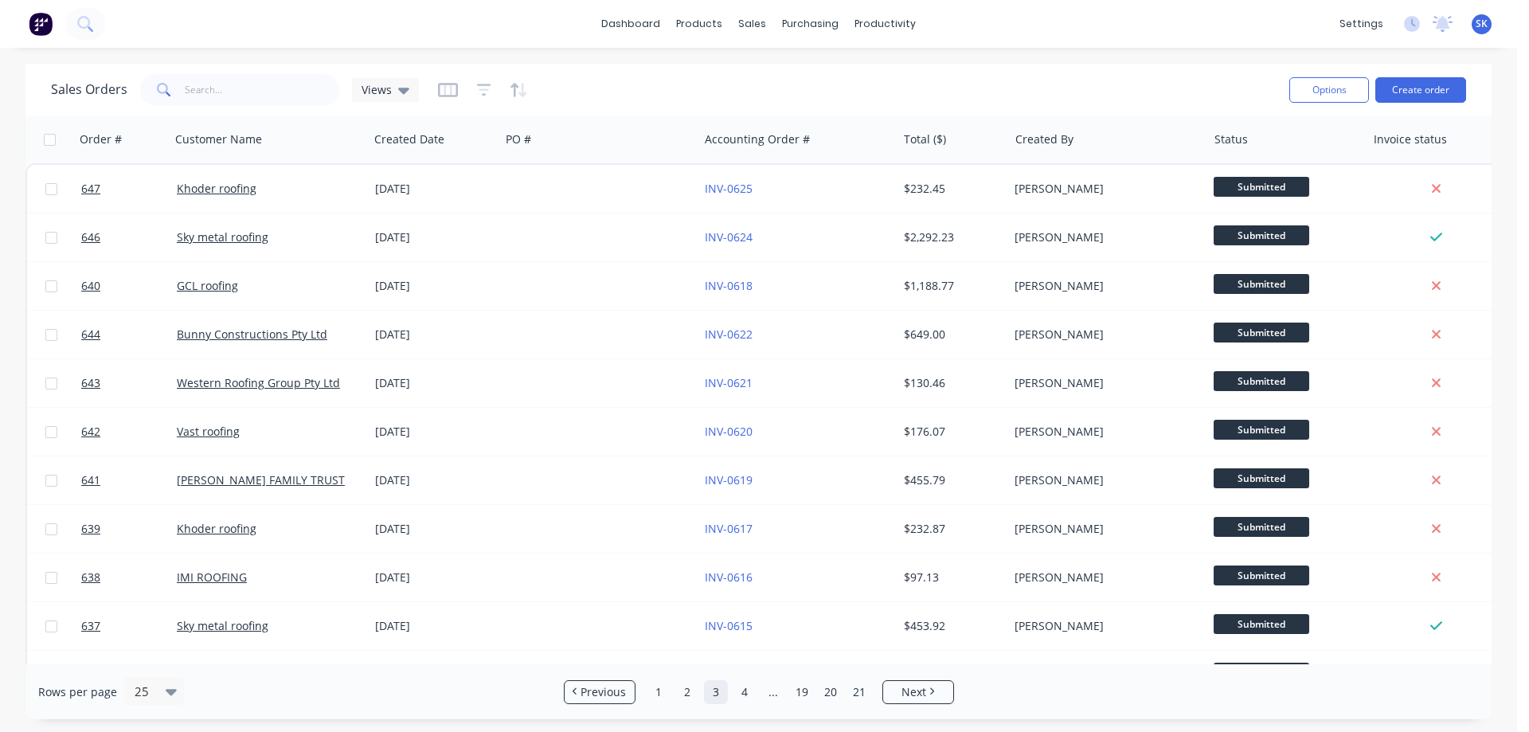
scroll to position [239, 0]
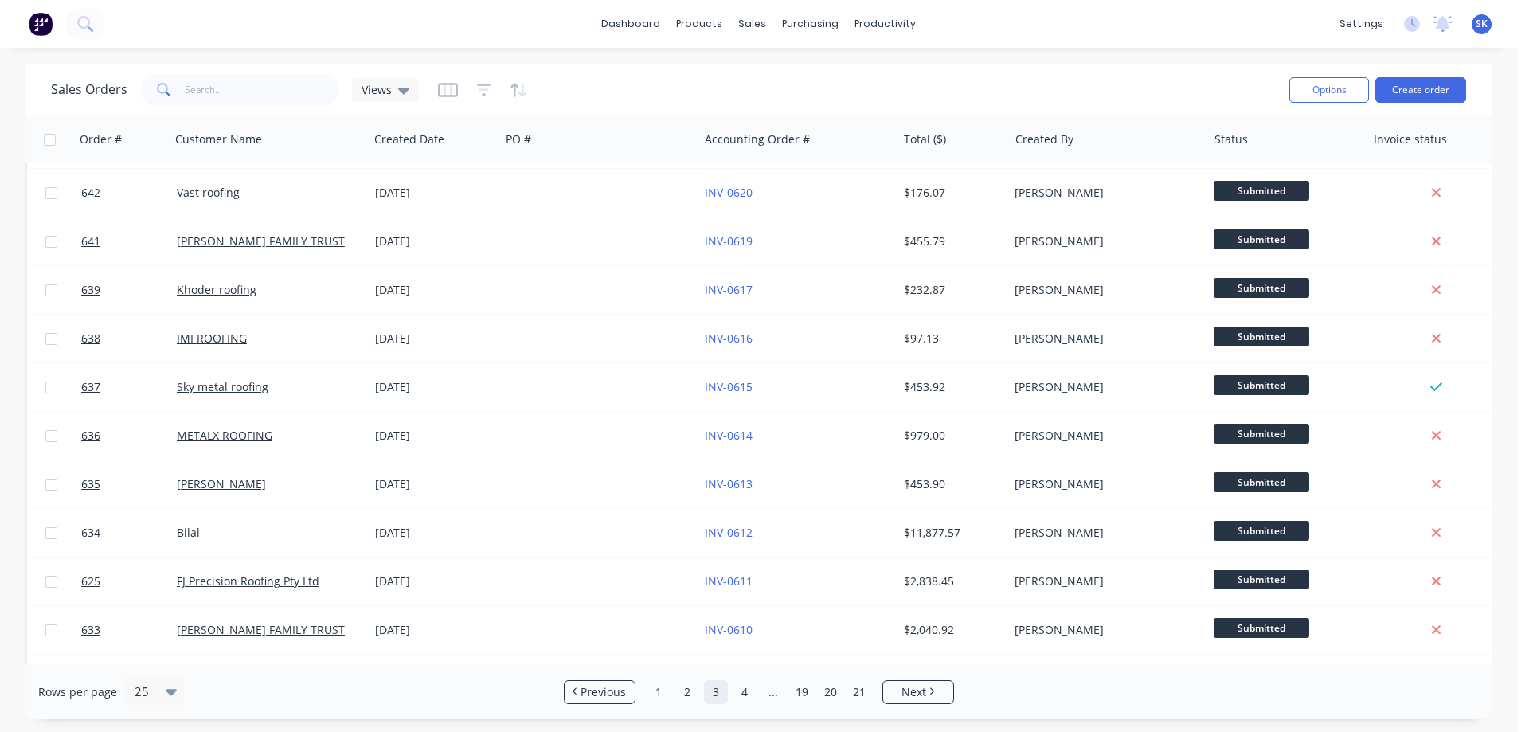
click at [45, 32] on img at bounding box center [41, 24] width 24 height 24
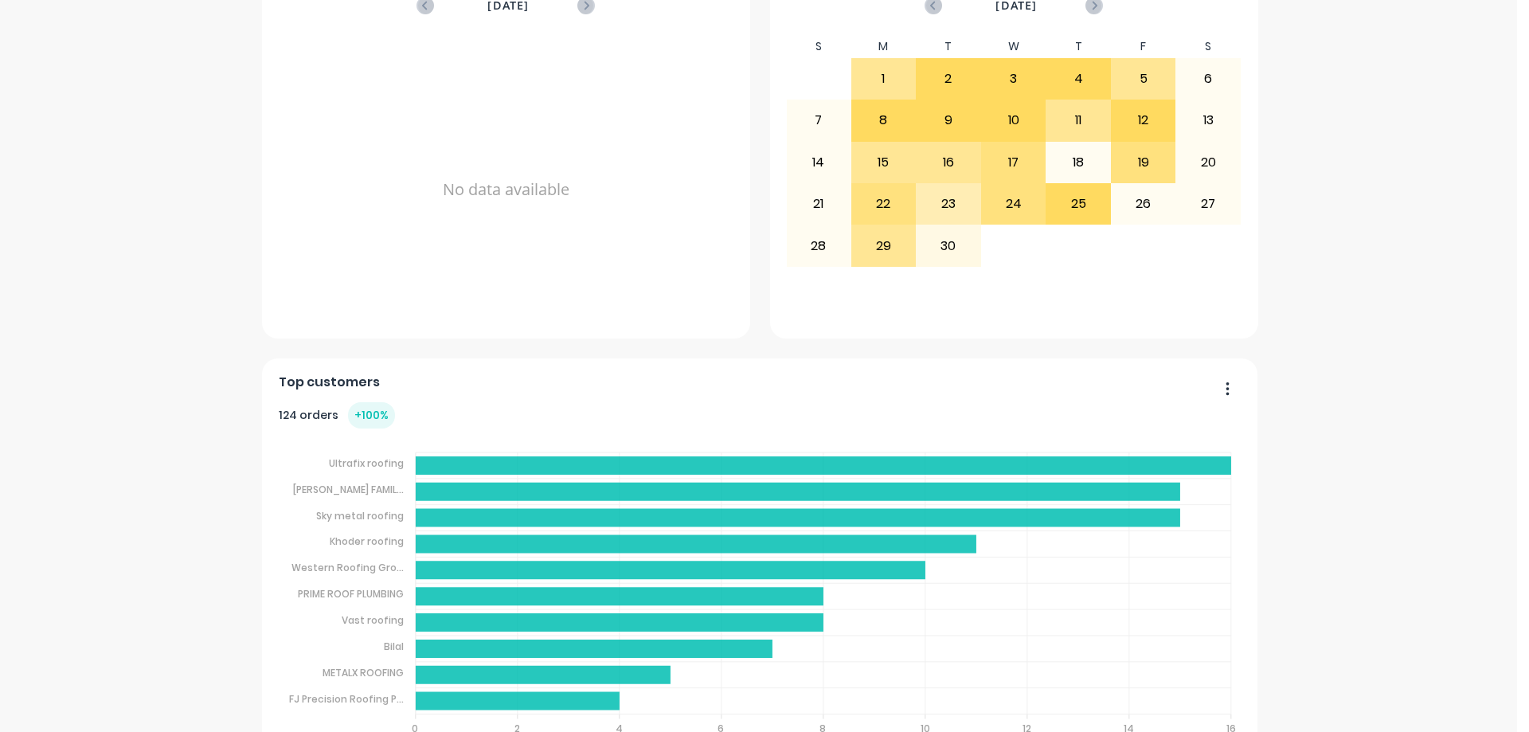
scroll to position [558, 0]
click at [1223, 385] on button "button" at bounding box center [1221, 389] width 33 height 25
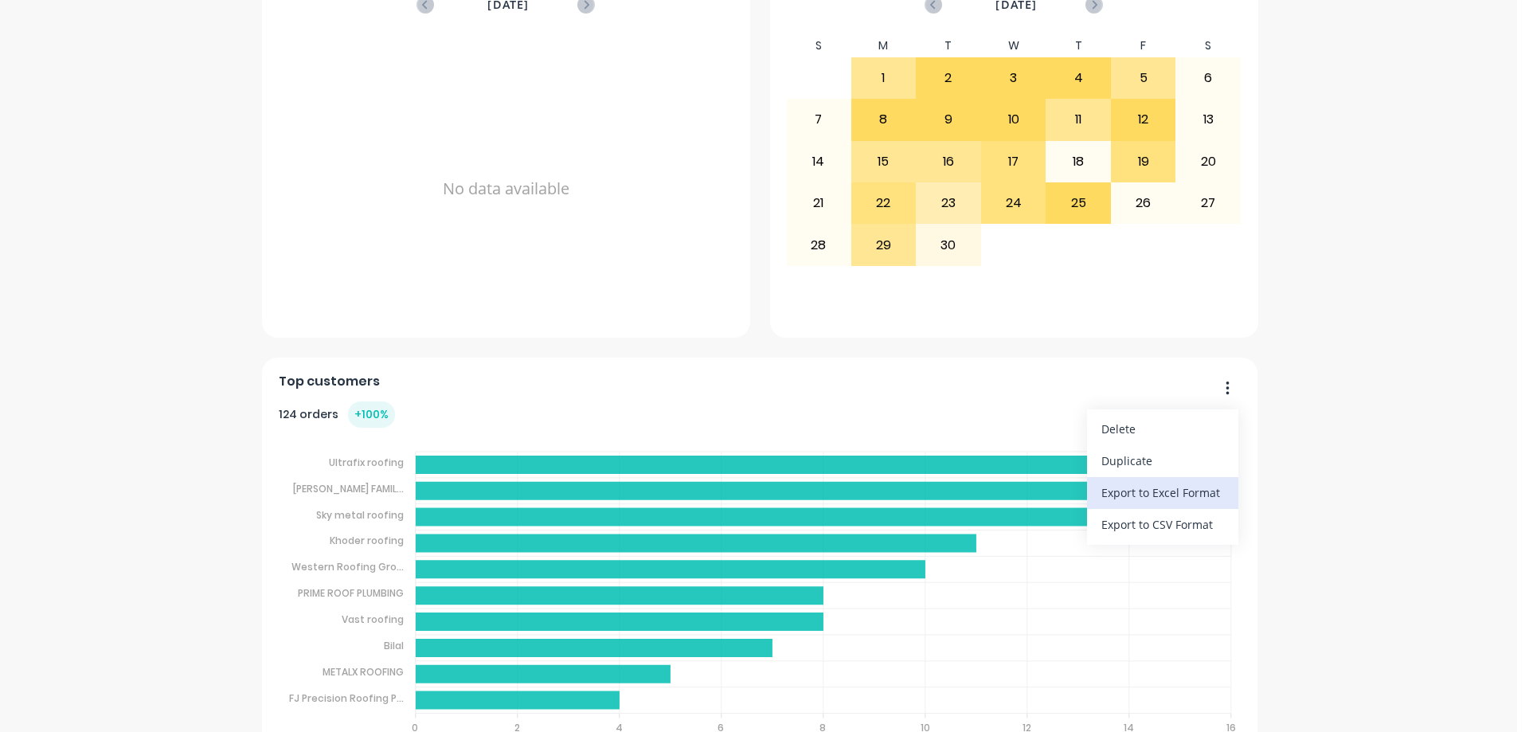
click at [1176, 487] on div "Export to Excel Format" at bounding box center [1163, 492] width 123 height 23
